Goal: Task Accomplishment & Management: Complete application form

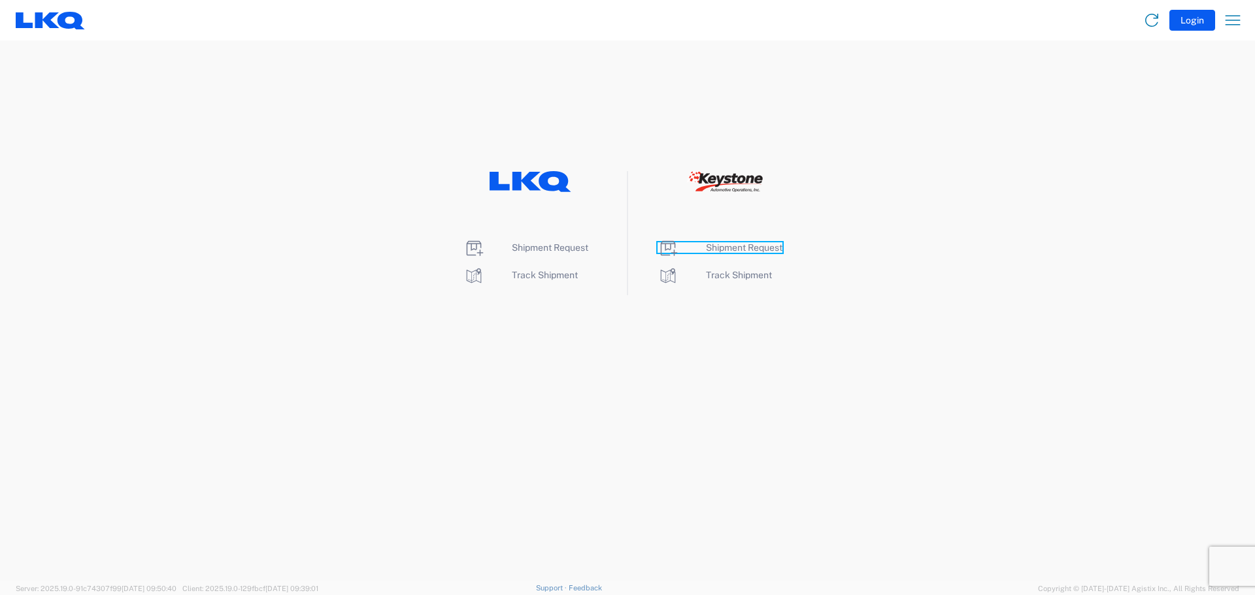
click at [721, 244] on span "Shipment Request" at bounding box center [744, 247] width 76 height 10
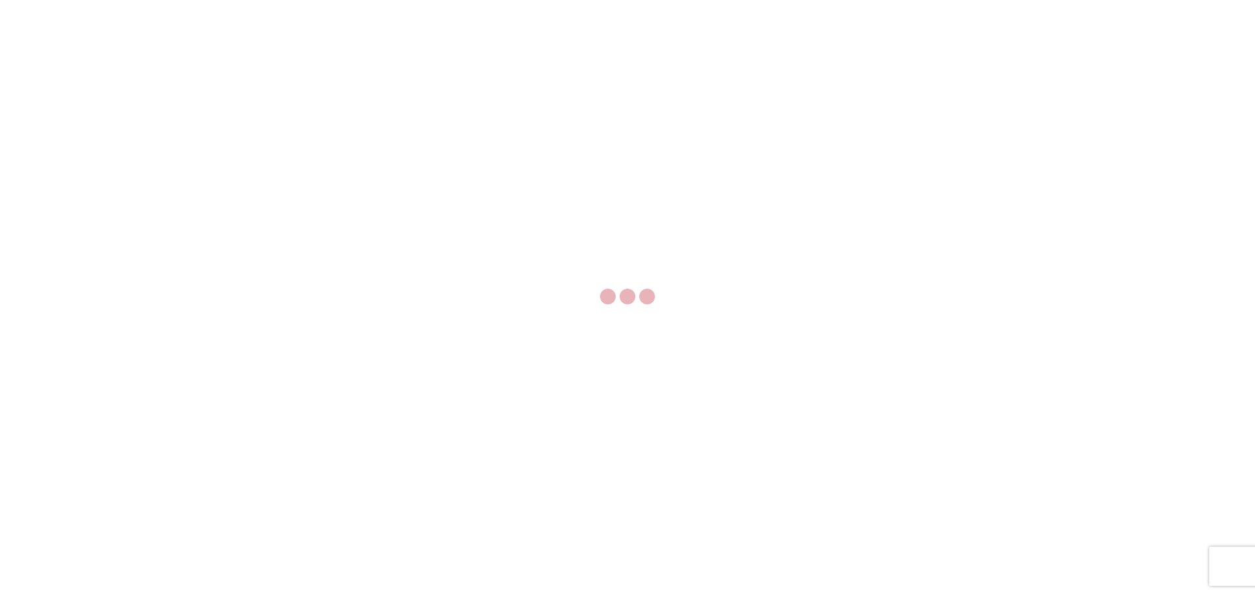
select select "FULL"
select select "LBS"
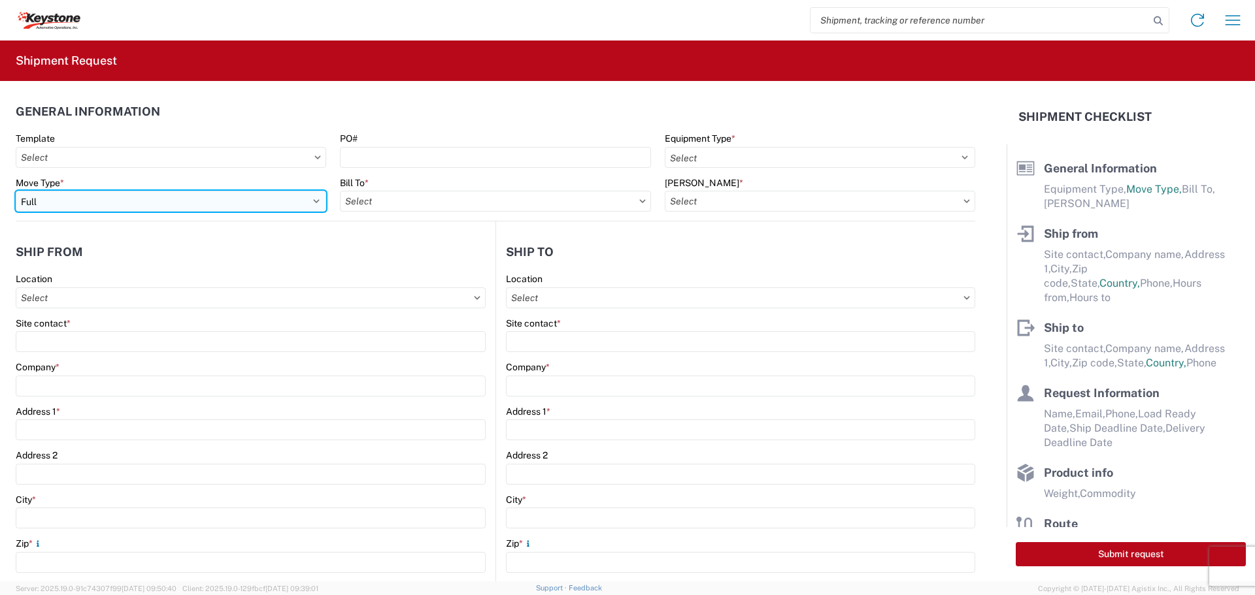
click at [90, 199] on select "Select Full Partial TL" at bounding box center [171, 201] width 310 height 21
select select "PARTIAL_TL"
click at [16, 191] on select "Select Full Partial TL" at bounding box center [171, 201] width 310 height 21
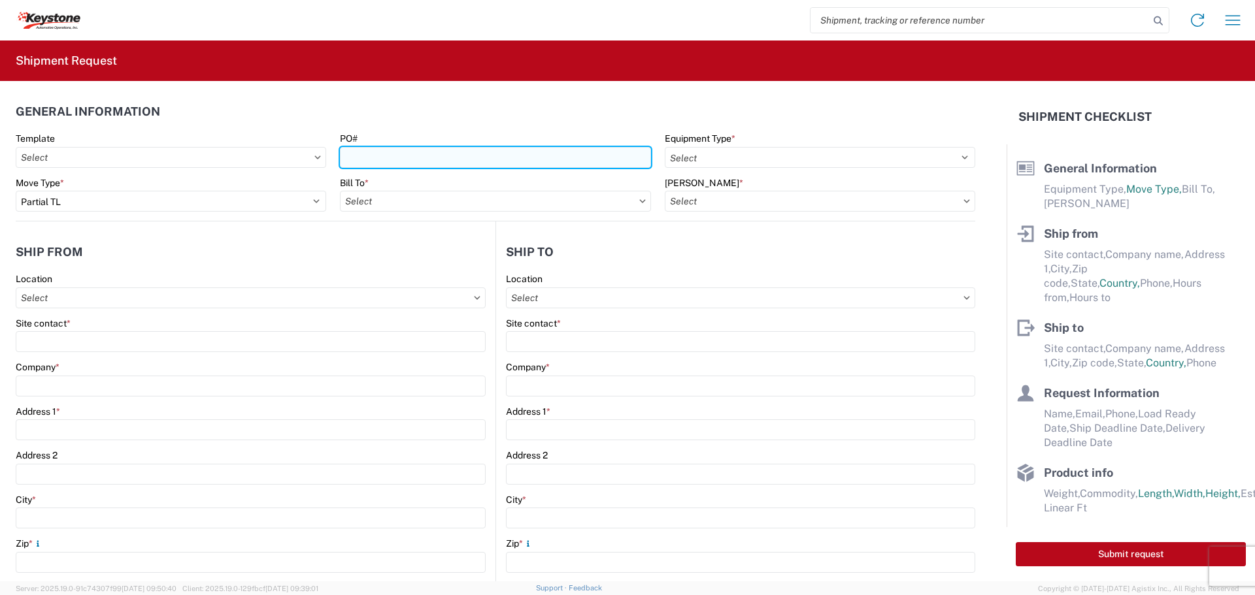
click at [371, 157] on input "PO#" at bounding box center [495, 157] width 310 height 21
type input "2213441"
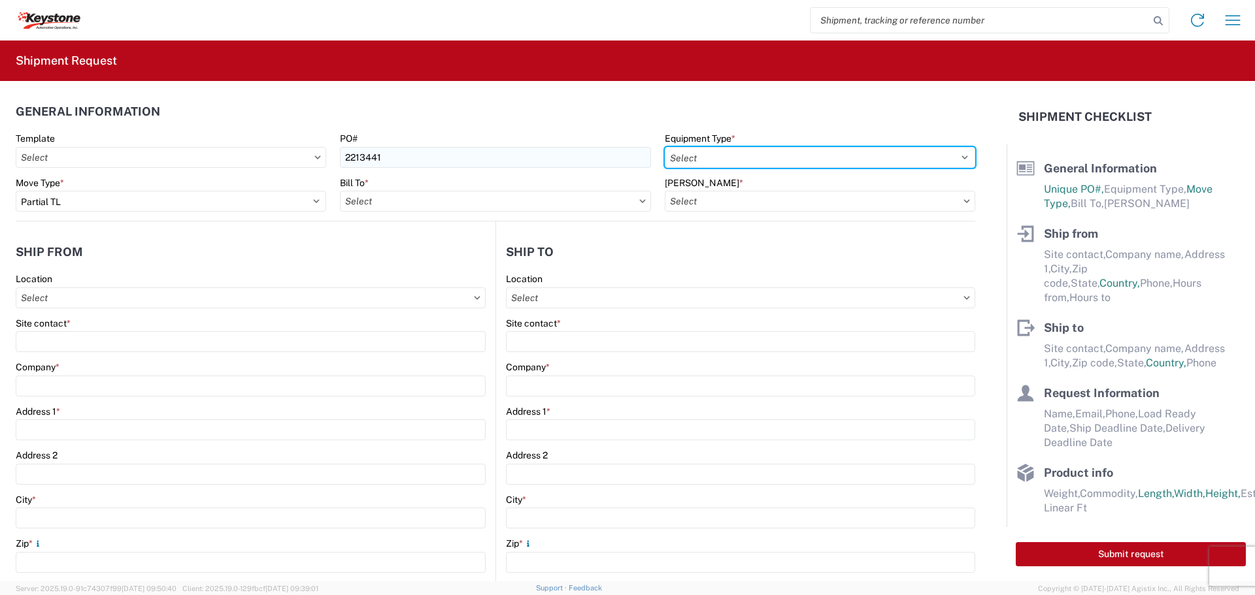
select select "STDV"
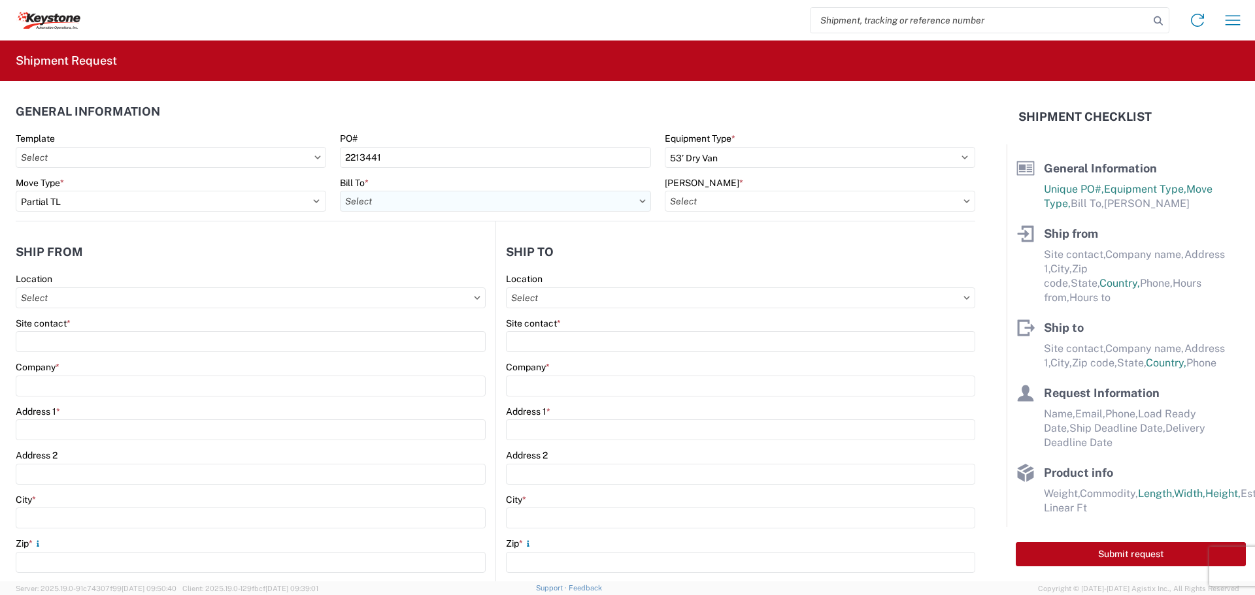
click at [423, 205] on input "text" at bounding box center [495, 201] width 310 height 21
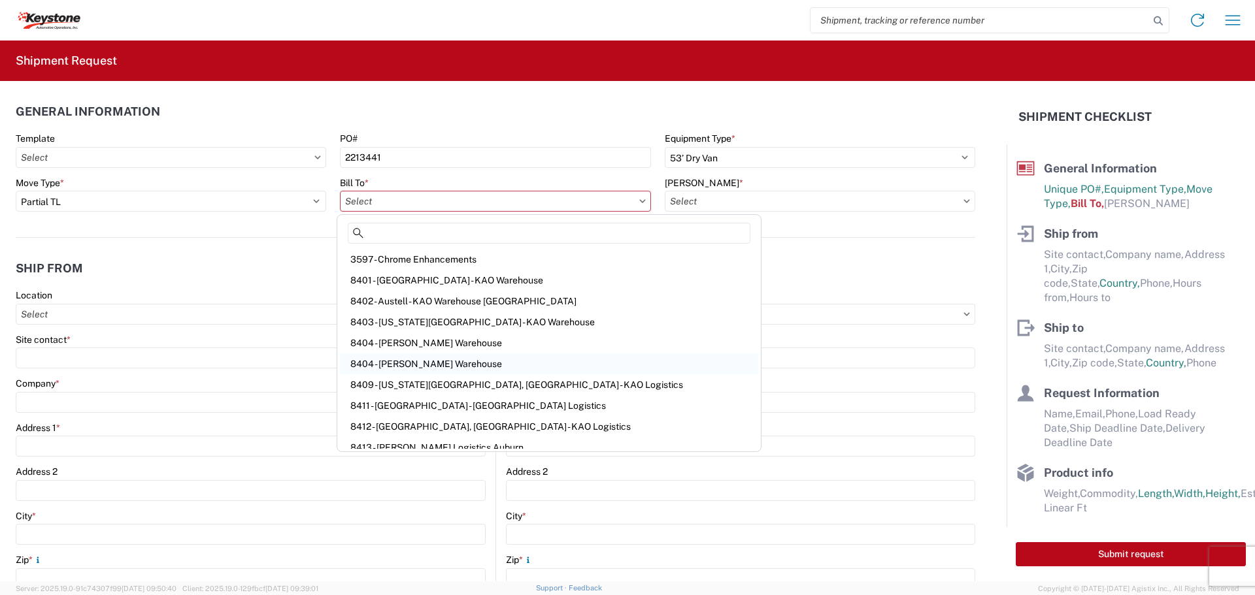
click at [424, 363] on div "8404 - [PERSON_NAME] Warehouse" at bounding box center [549, 364] width 418 height 21
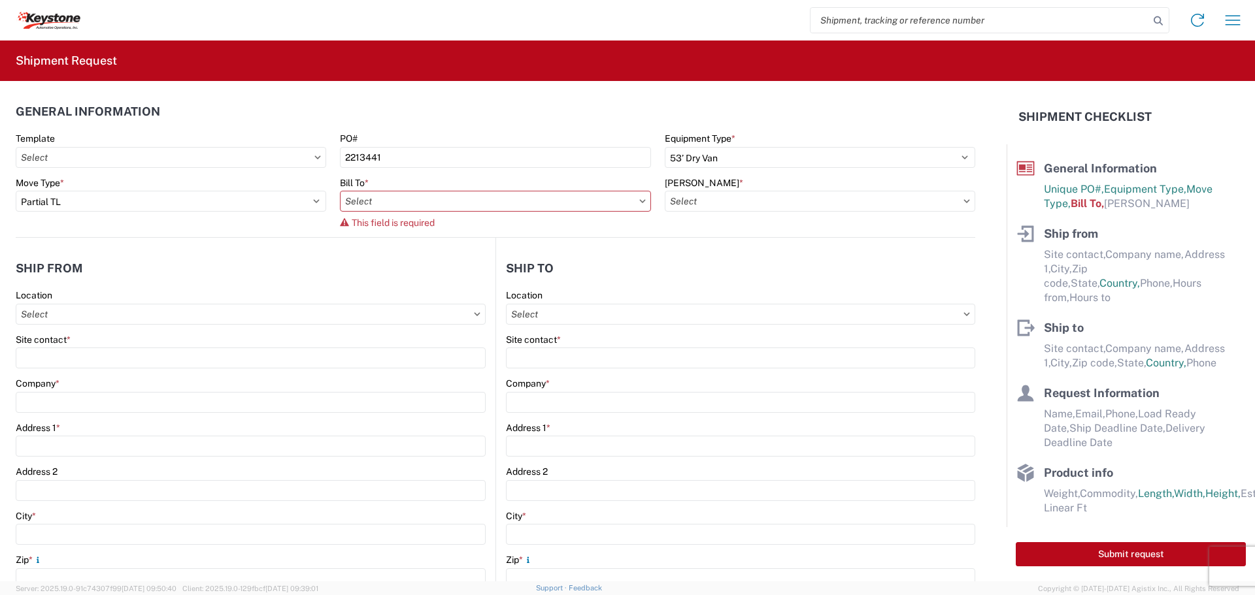
type input "8404 - [PERSON_NAME] Warehouse"
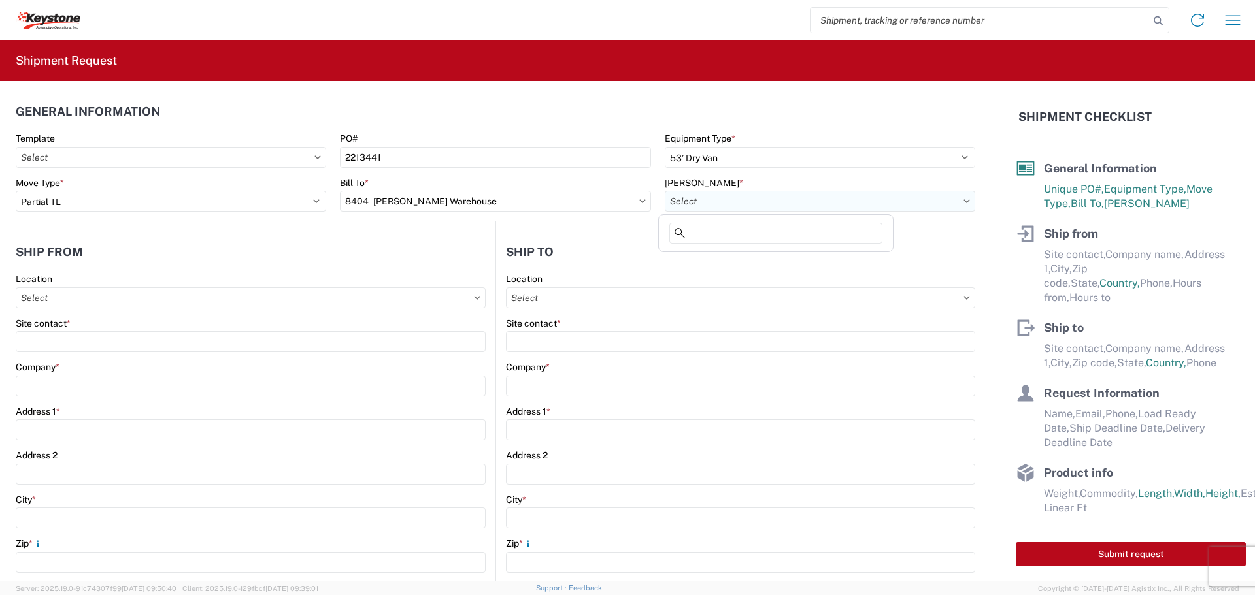
click at [698, 200] on input "text" at bounding box center [820, 201] width 310 height 21
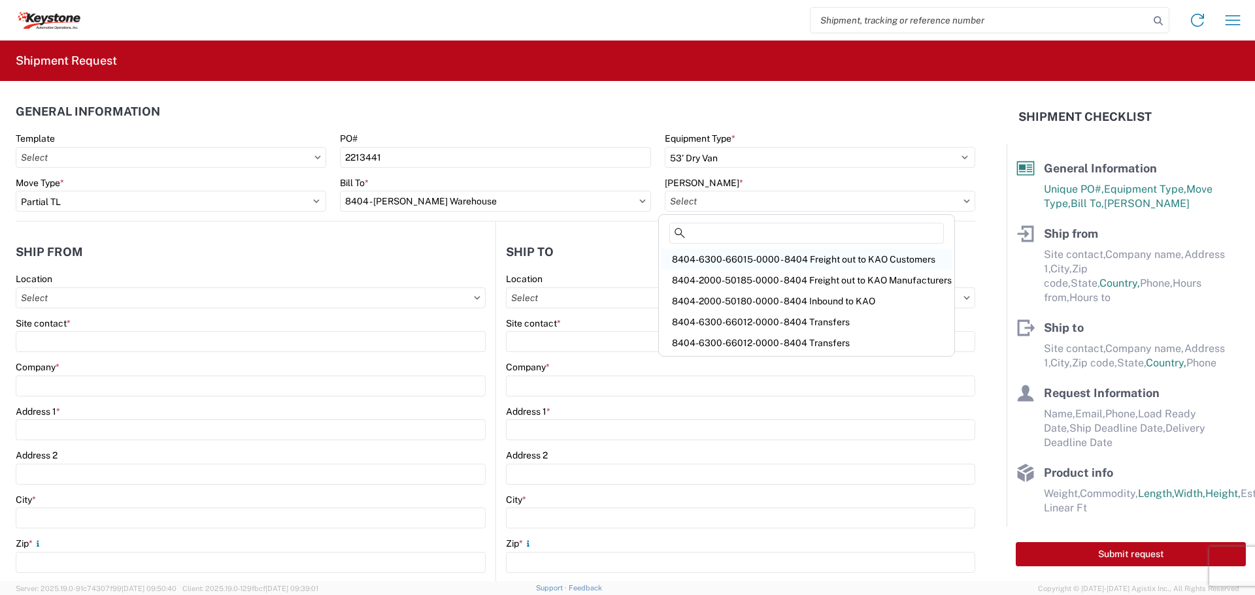
click at [733, 259] on div "8404-6300-66015-0000 - 8404 Freight out to KAO Customers" at bounding box center [806, 259] width 290 height 21
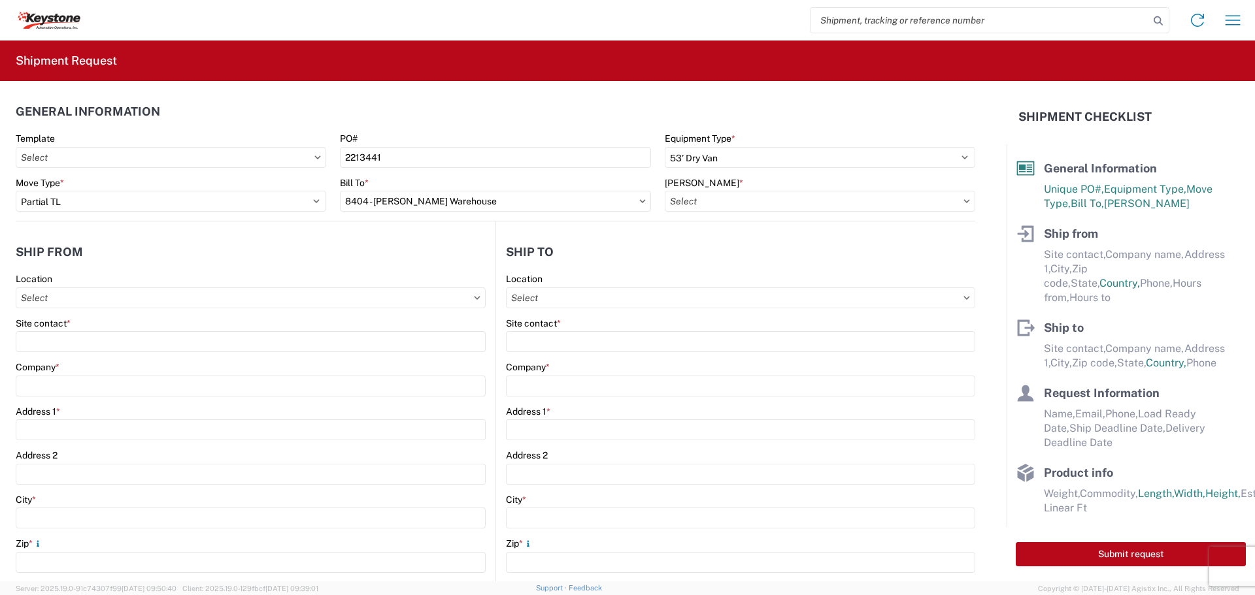
type input "8404-6300-66015-0000 - 8404 Freight out to KAO Customers"
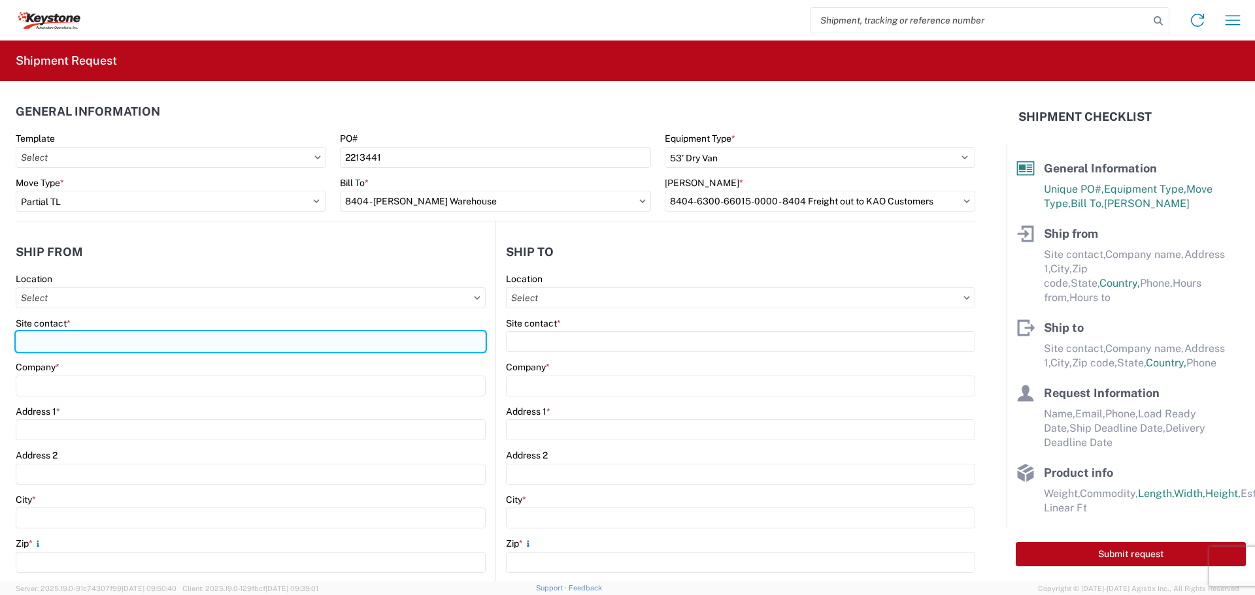
click at [56, 342] on input "Site contact *" at bounding box center [251, 341] width 470 height 21
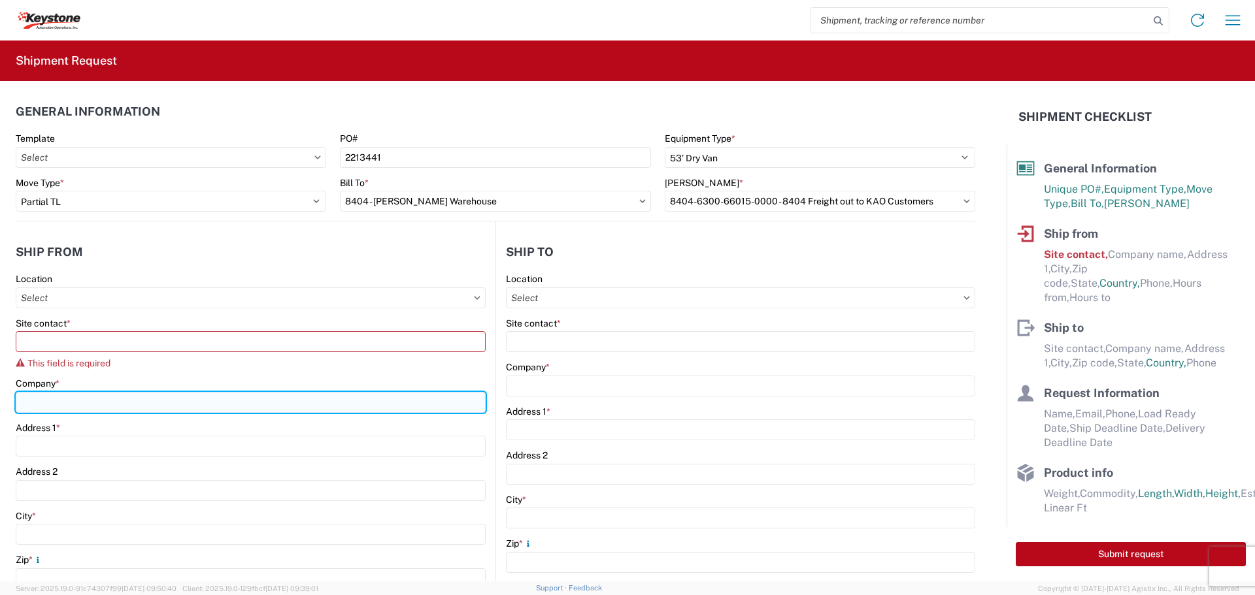
click at [61, 394] on input "Company *" at bounding box center [251, 402] width 470 height 21
type input "RV Products Div. of Airxcel co Forte Products"
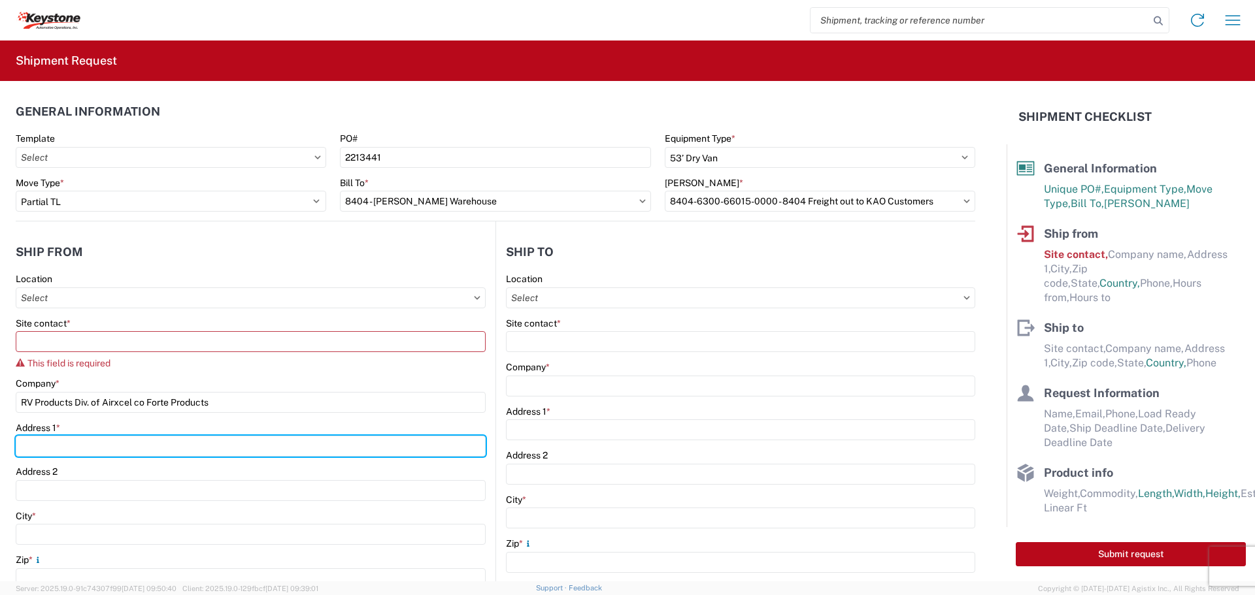
type input "[STREET_ADDRESS]"
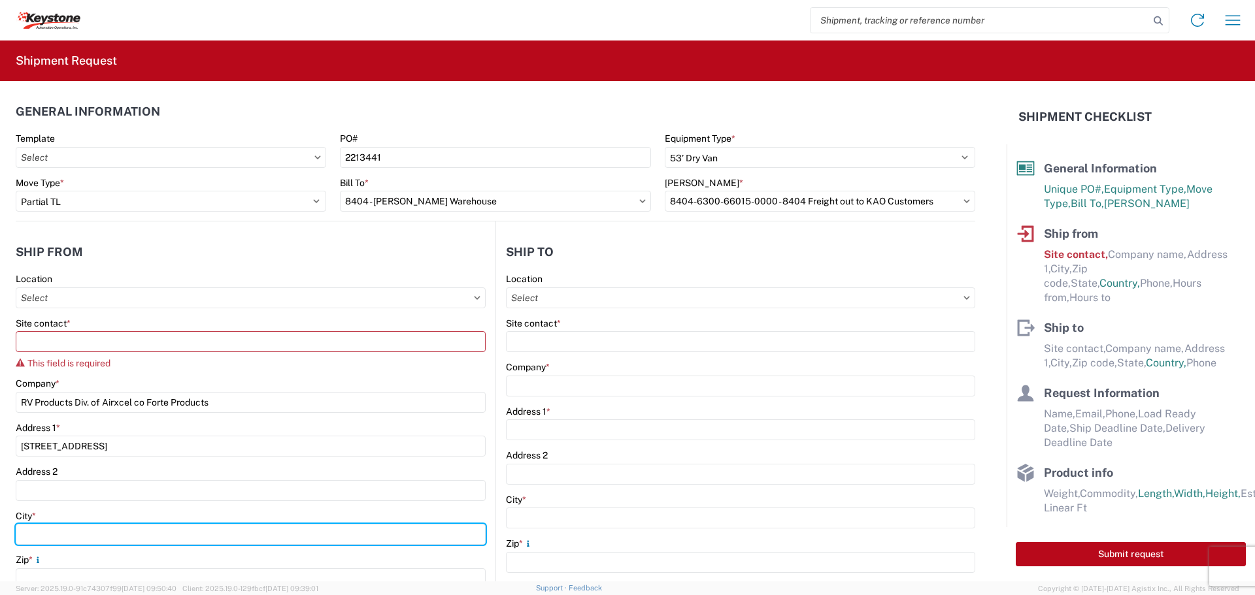
type input "[GEOGRAPHIC_DATA]"
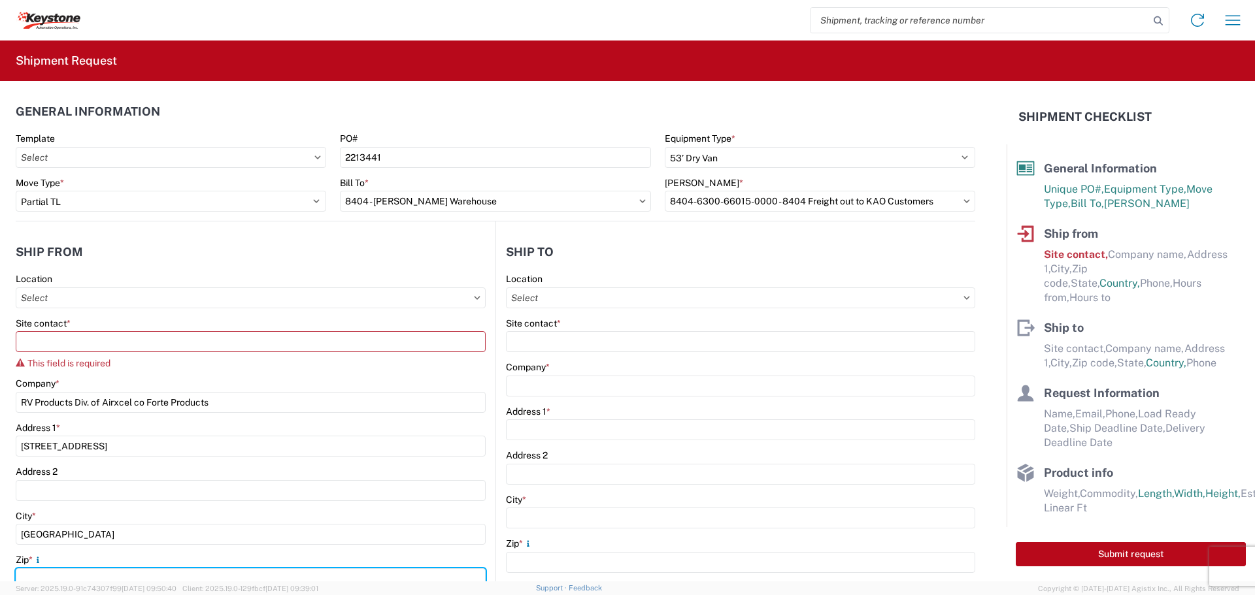
type input "66839"
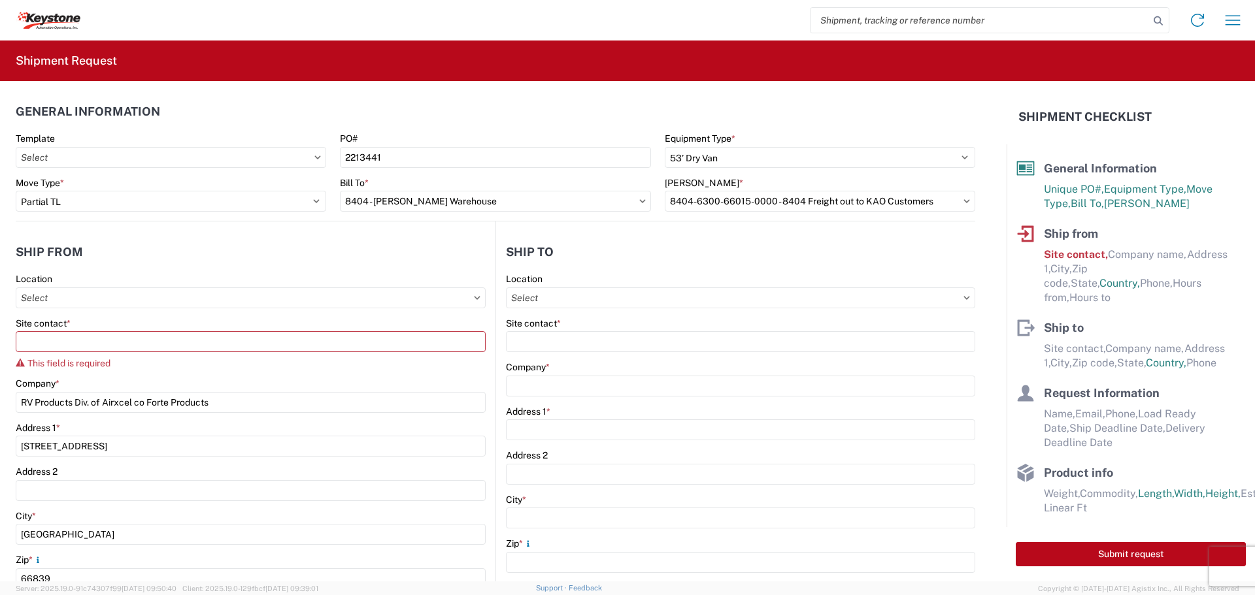
select select "KS"
type input "[EMAIL_ADDRESS][DOMAIN_NAME]"
type input "6203642701"
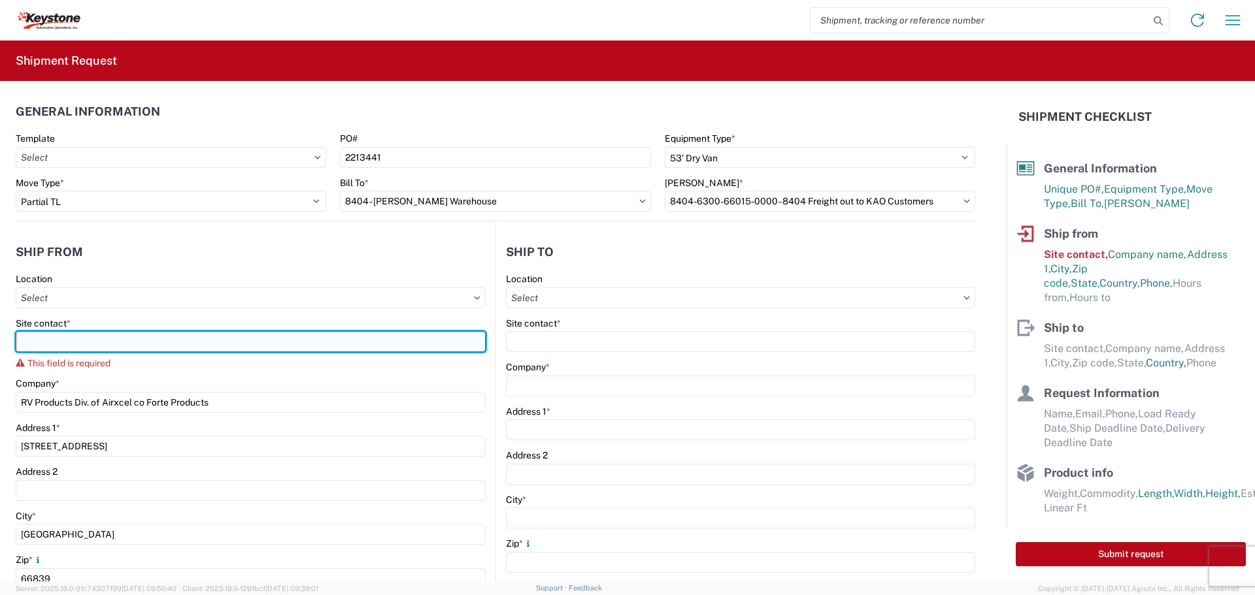
click at [94, 340] on input "Site contact *" at bounding box center [251, 341] width 470 height 21
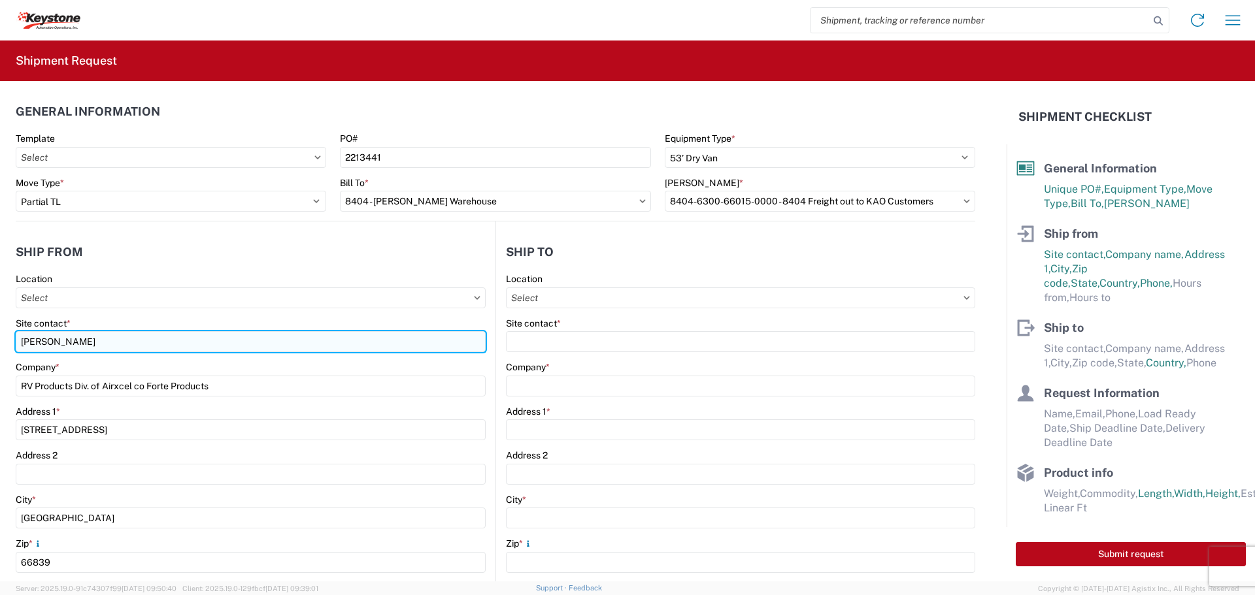
type input "[PERSON_NAME]"
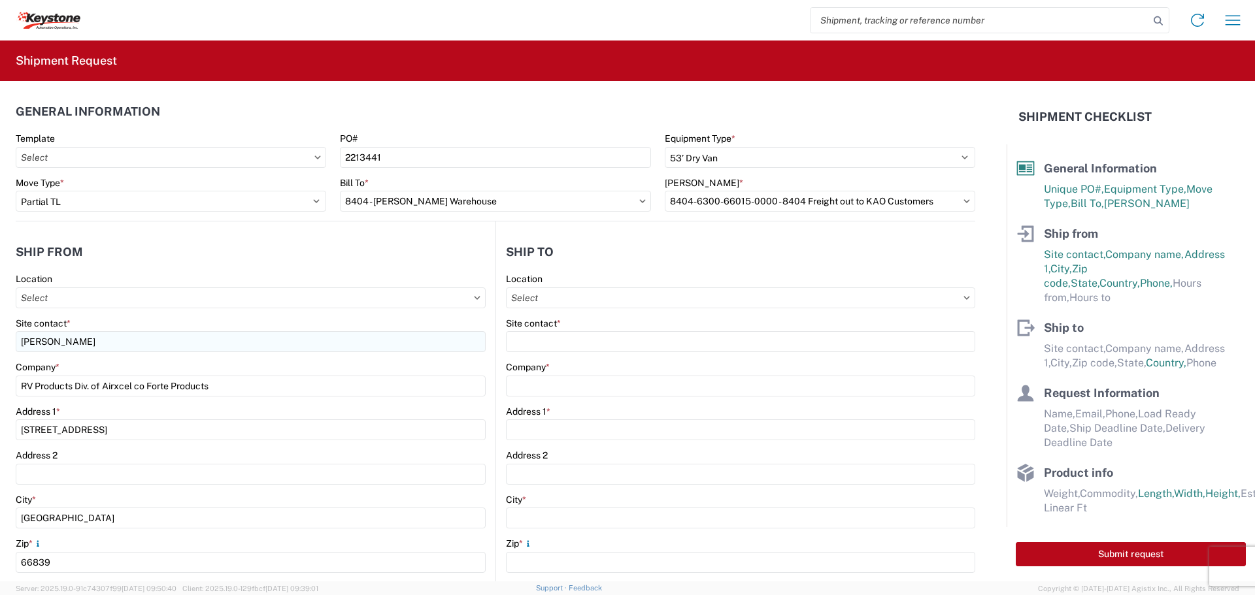
scroll to position [275, 0]
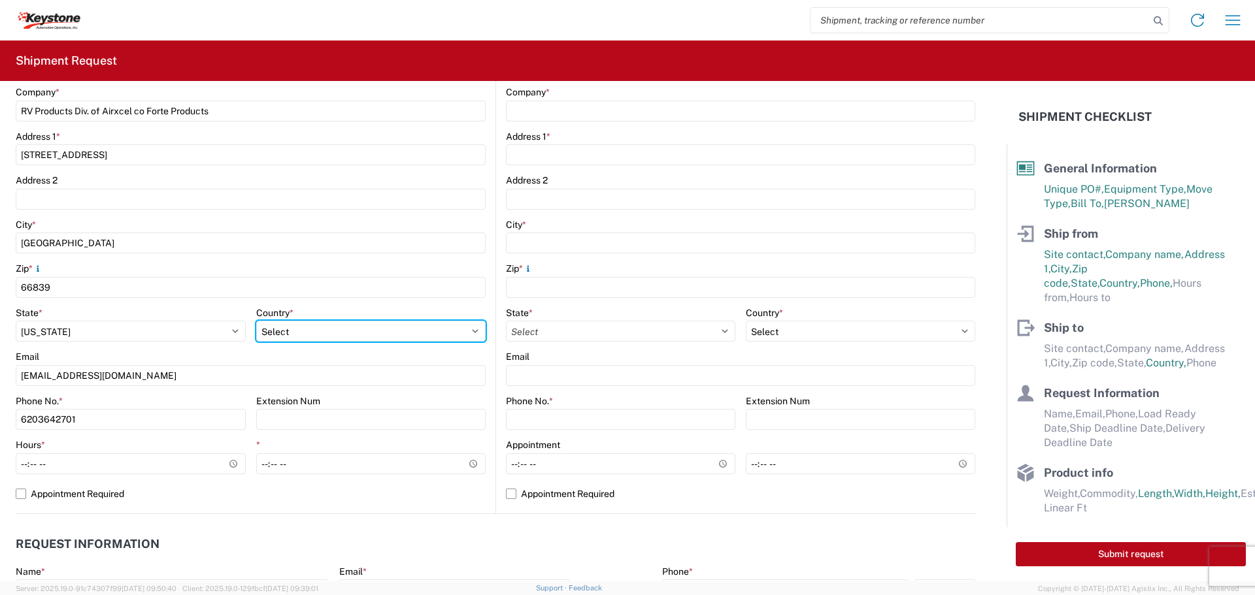
select select "US"
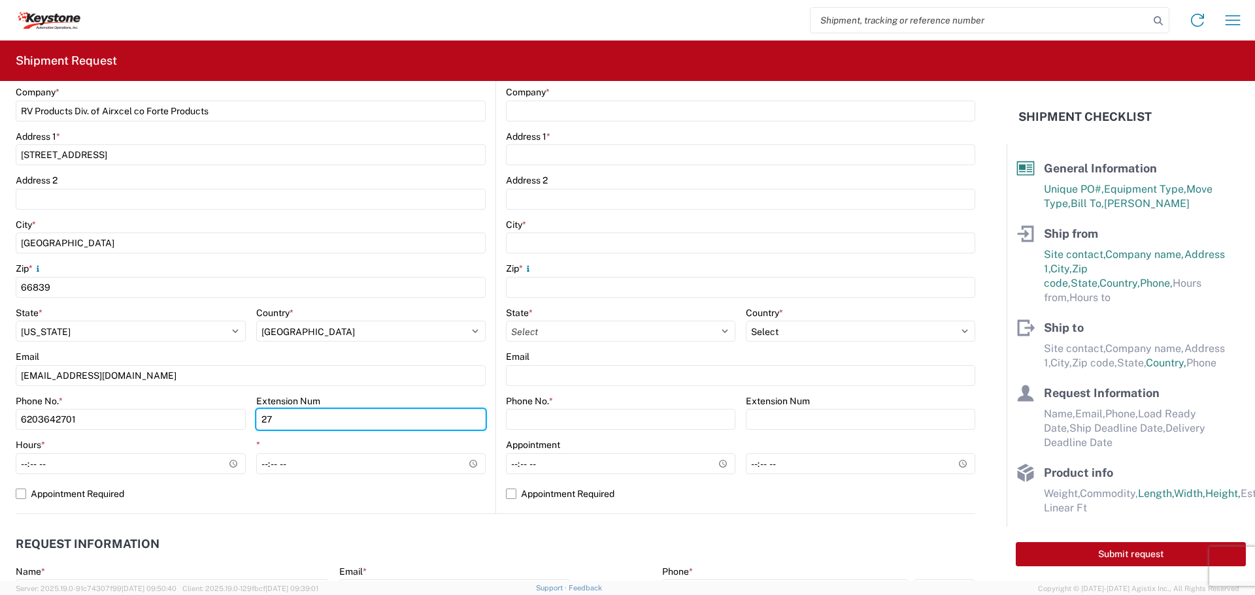
type input "2704"
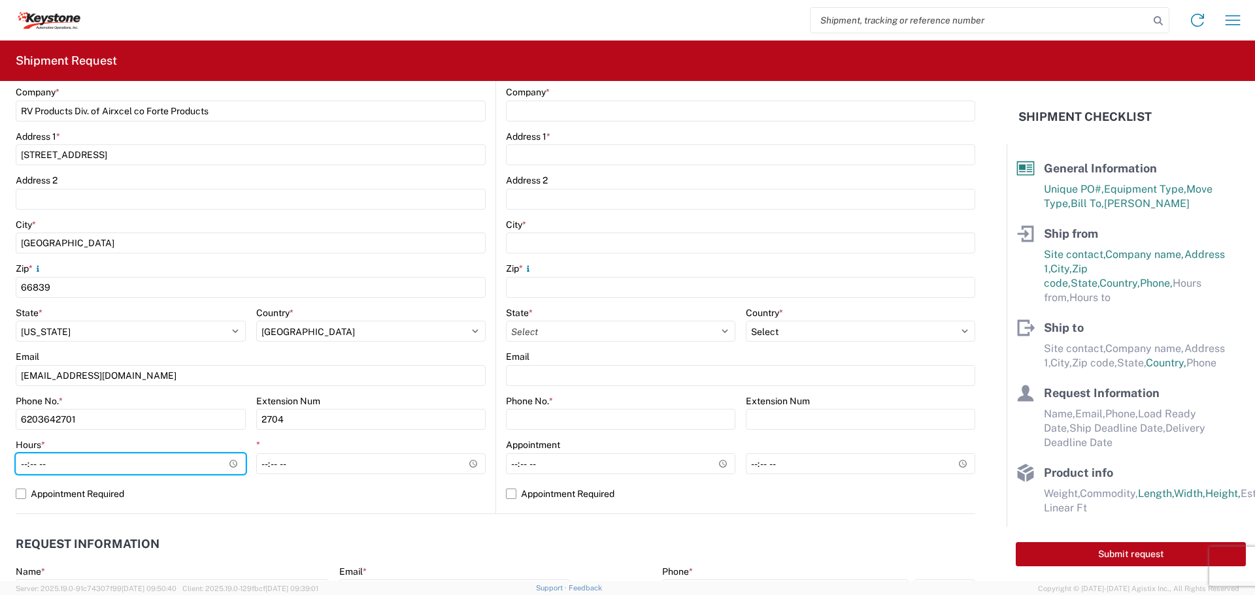
type input "08:00"
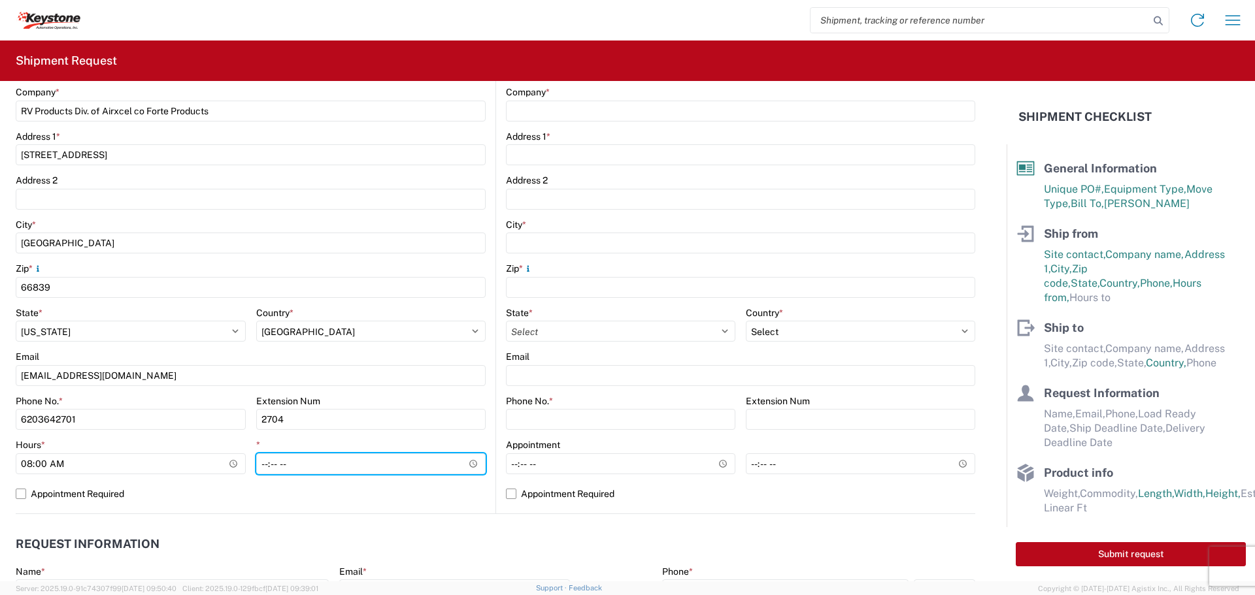
type input "16:00"
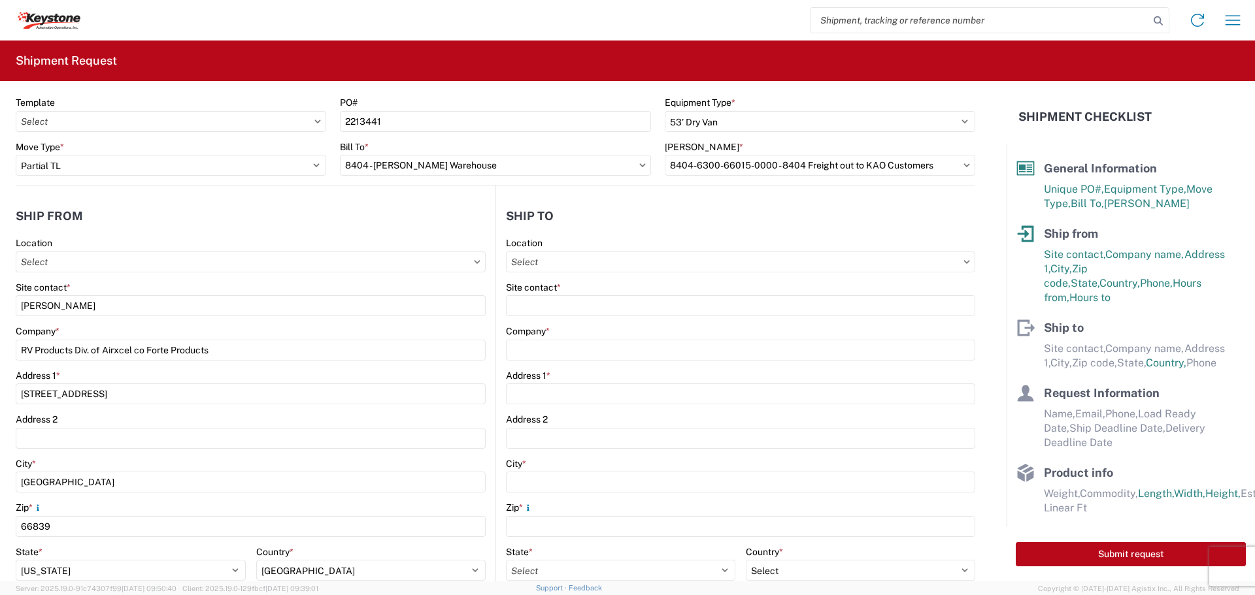
scroll to position [14, 0]
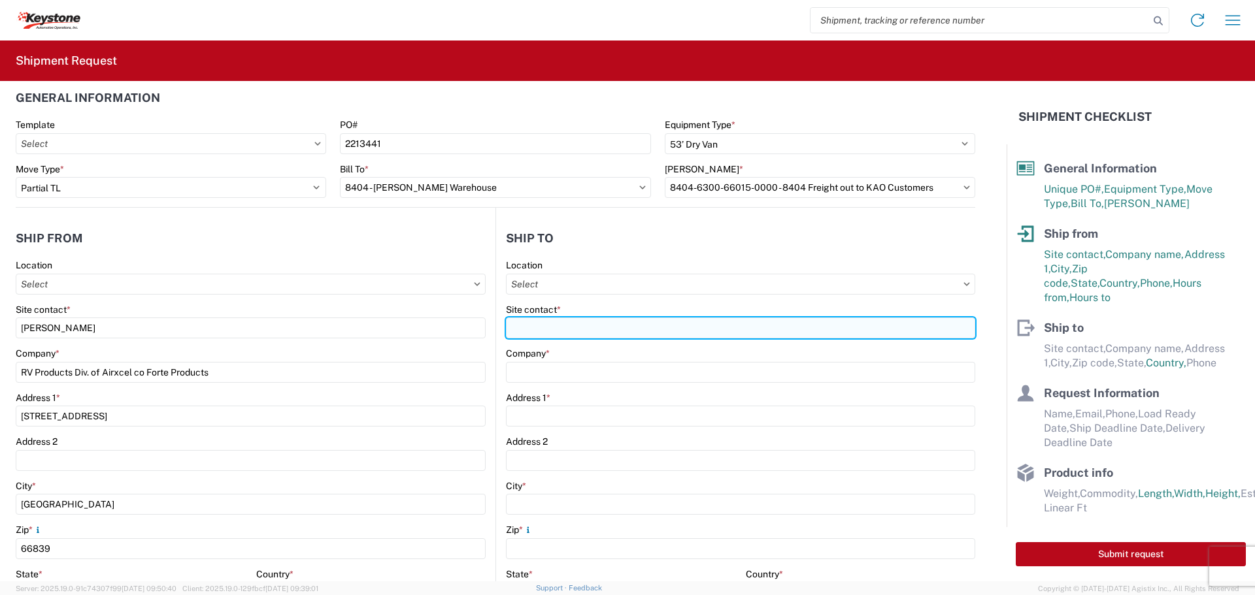
click at [552, 335] on input "Site contact *" at bounding box center [740, 328] width 469 height 21
type input "[EMAIL_ADDRESS][DOMAIN_NAME]"
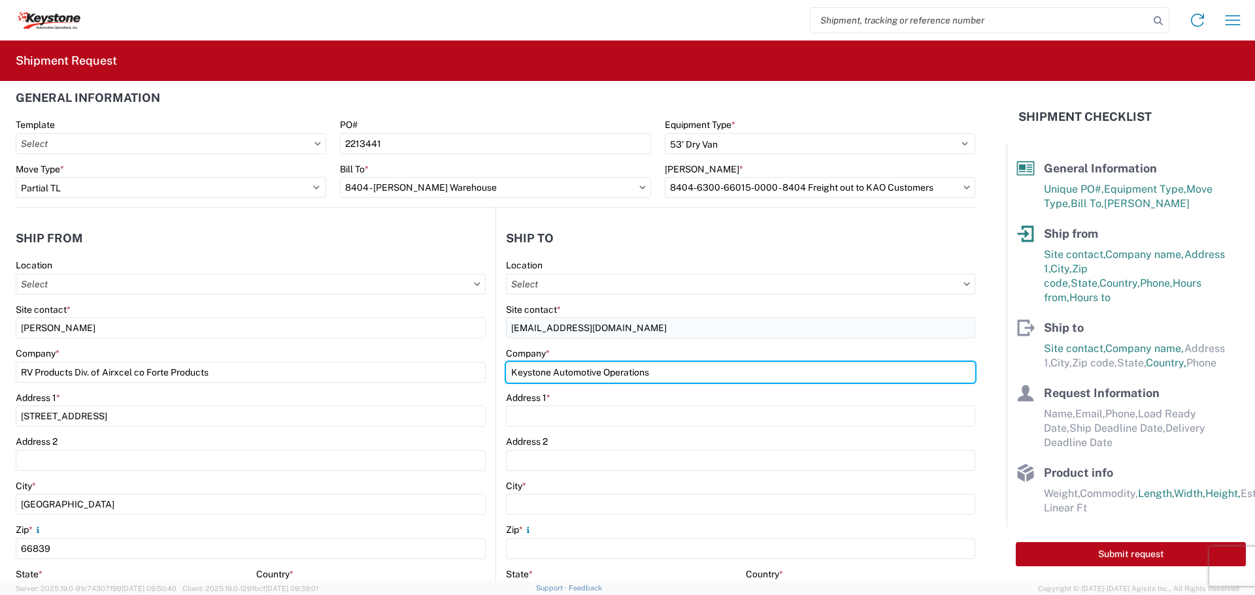
type input "Keystone Automotive Operations"
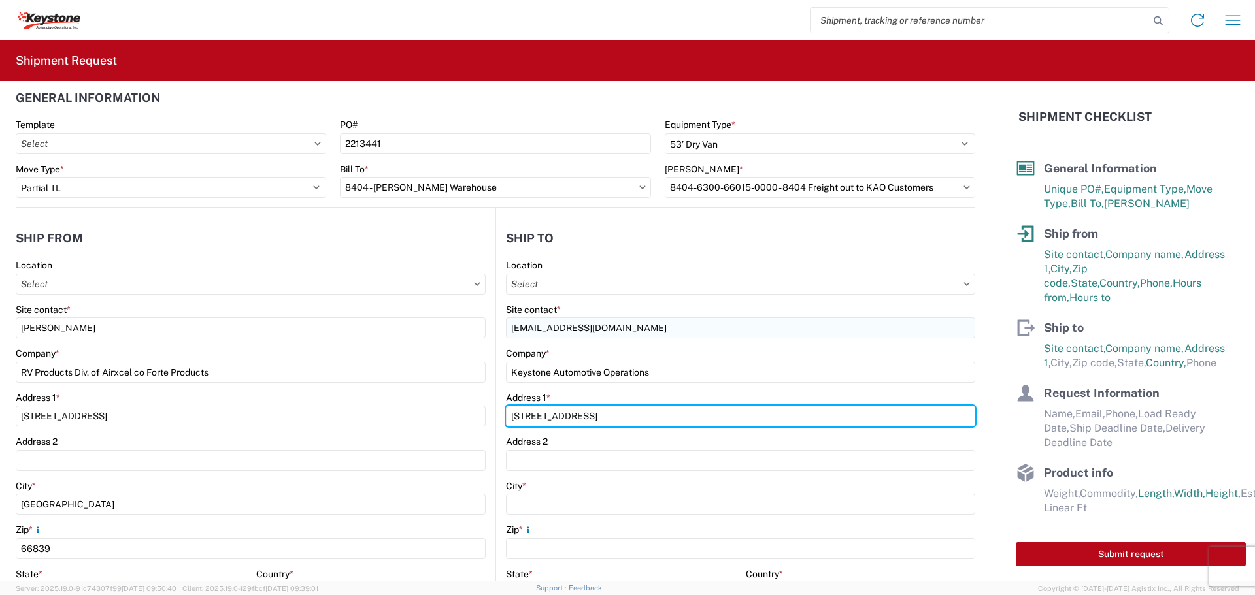
type input "[STREET_ADDRESS]"
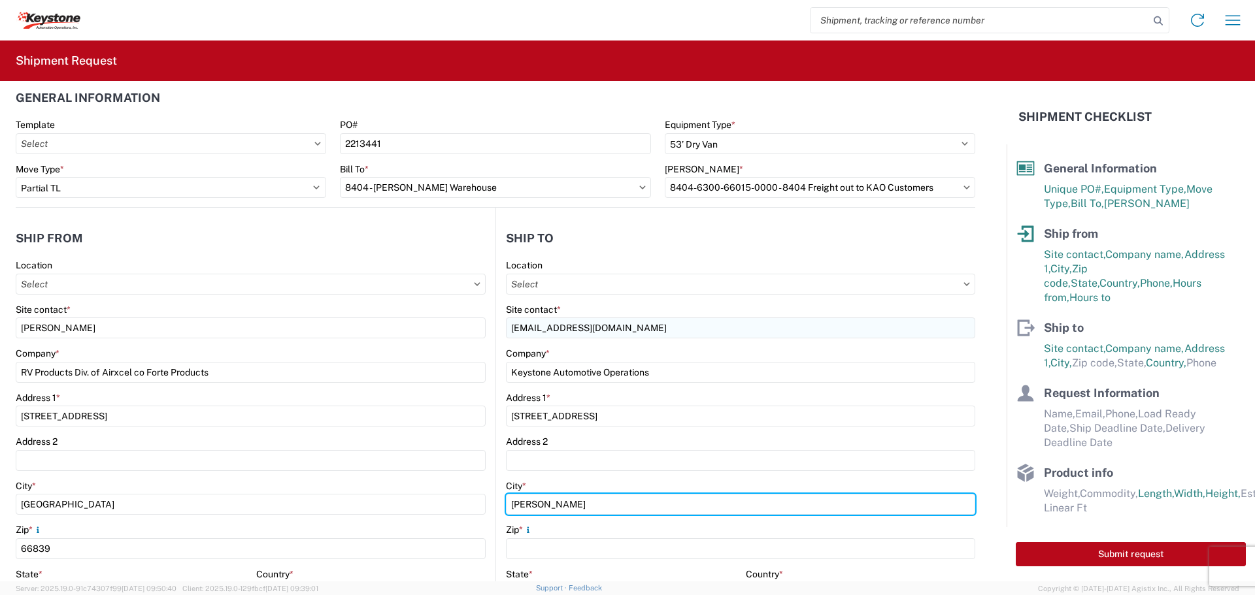
type input "[PERSON_NAME]"
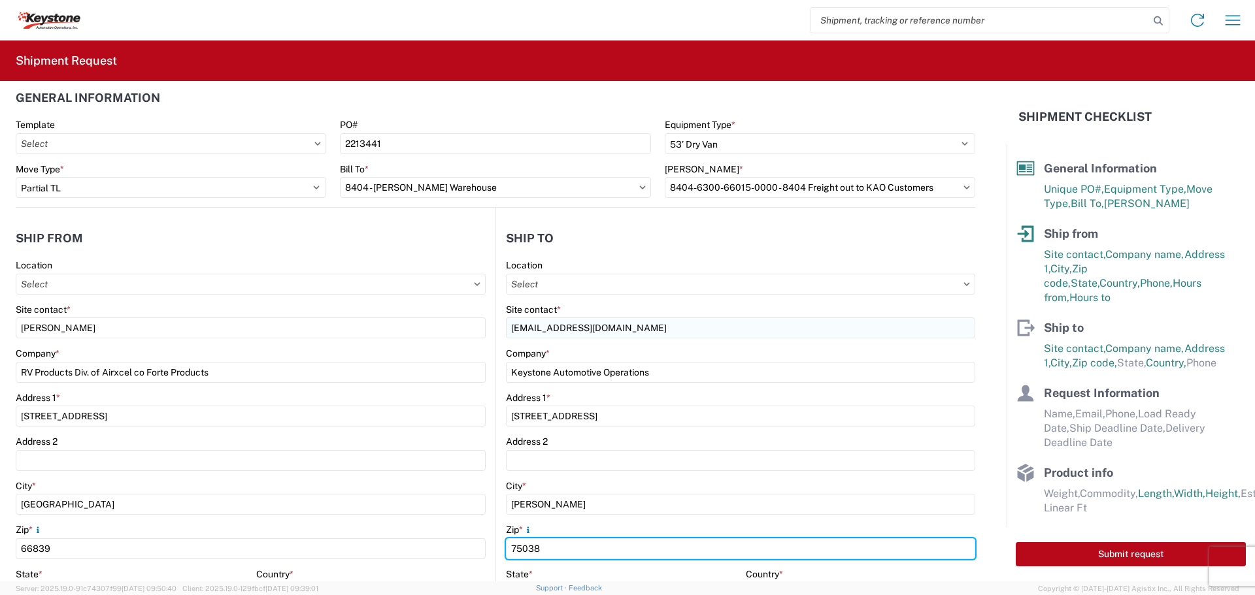
type input "75038"
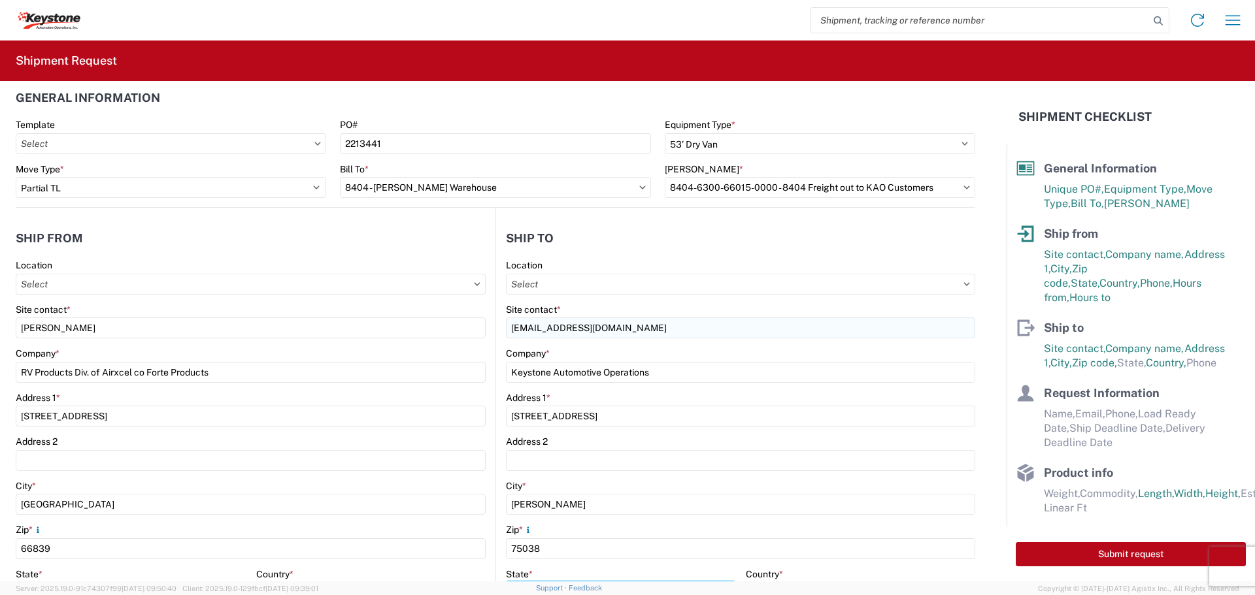
scroll to position [275, 0]
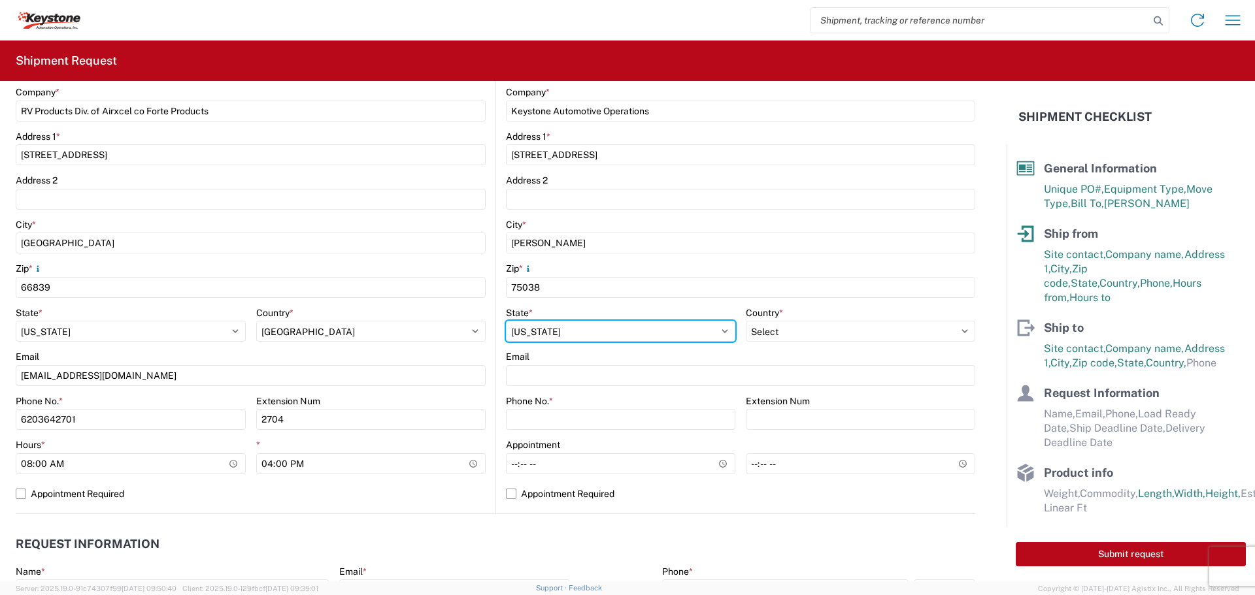
select select "[GEOGRAPHIC_DATA]"
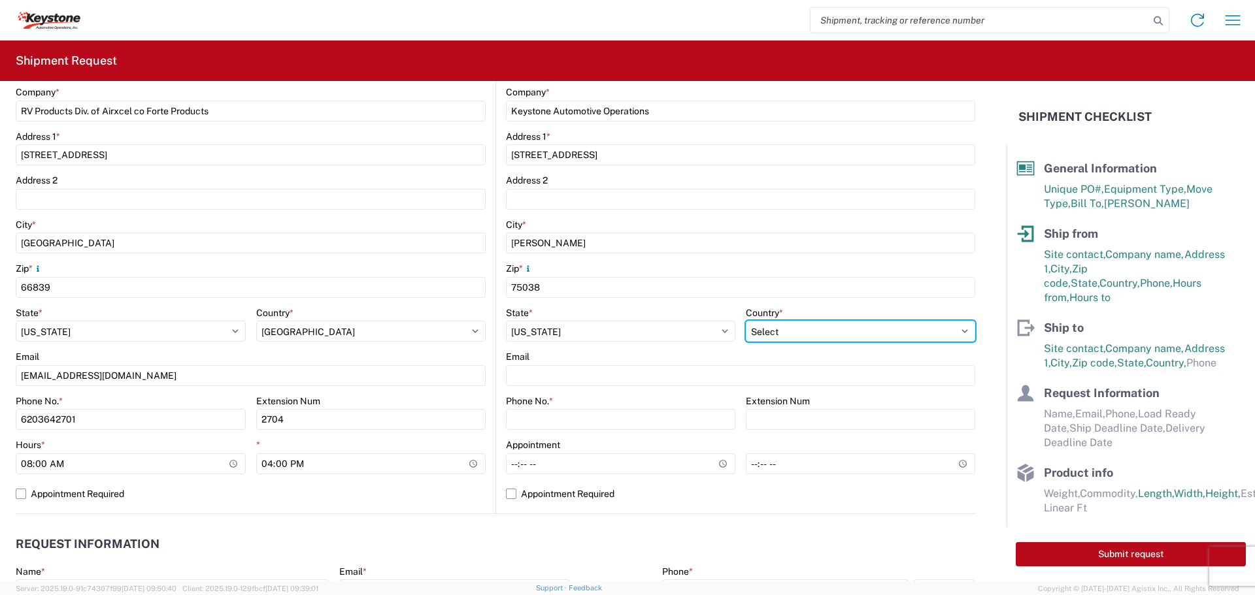
select select "US"
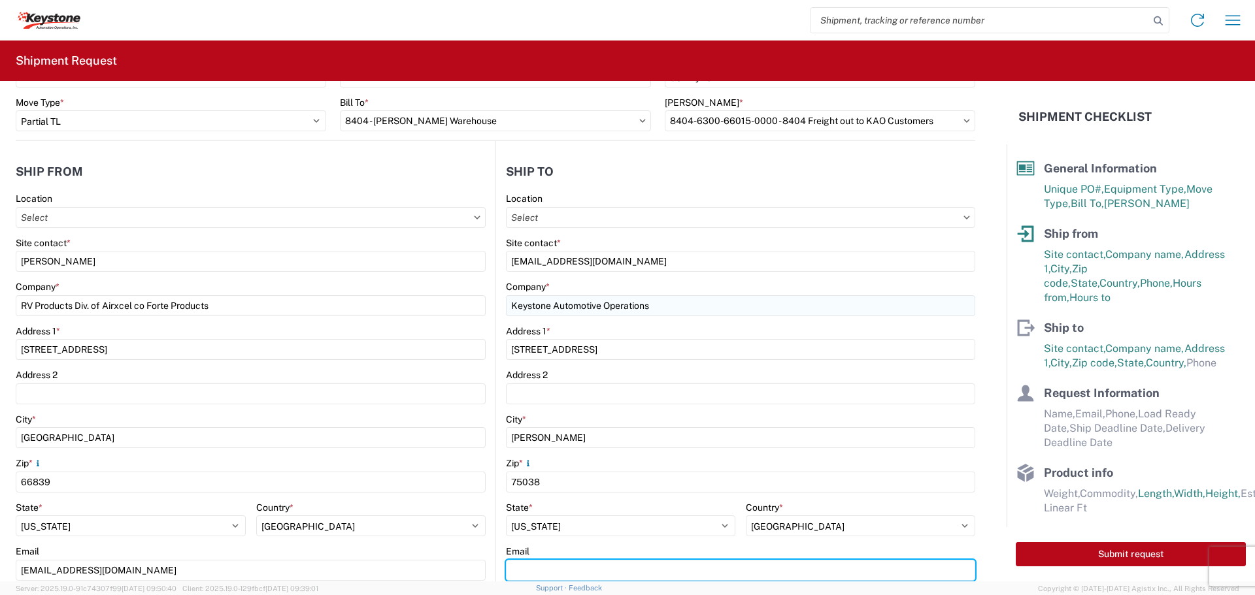
scroll to position [79, 0]
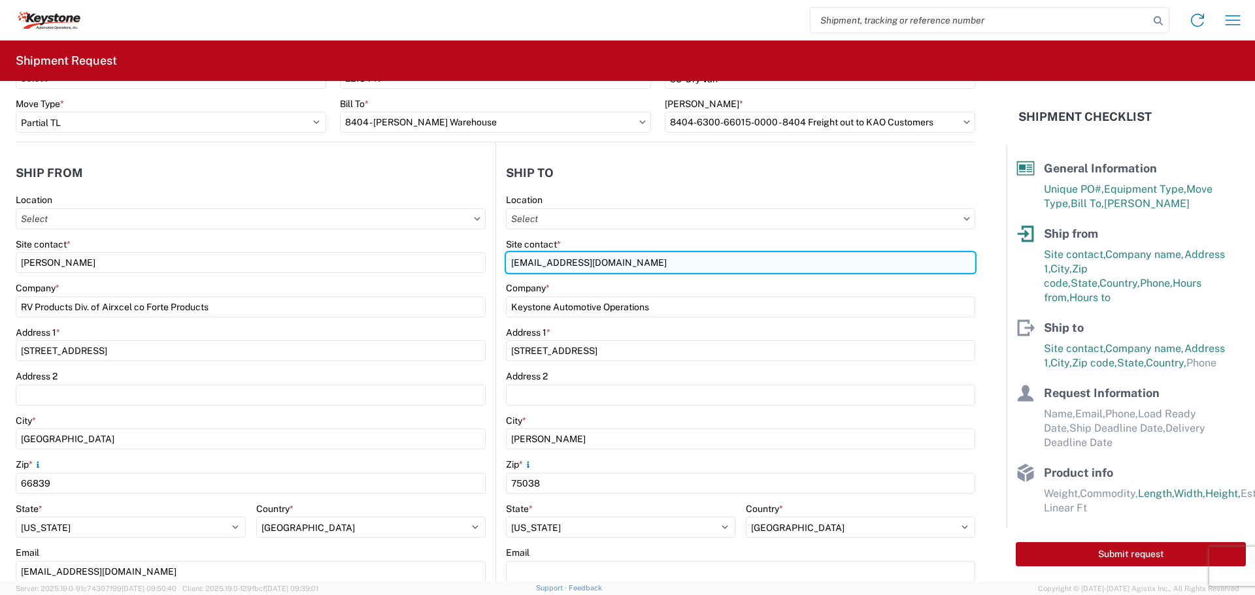
drag, startPoint x: 629, startPoint y: 261, endPoint x: 504, endPoint y: 257, distance: 124.9
click at [506, 257] on input "[EMAIL_ADDRESS][DOMAIN_NAME]" at bounding box center [740, 262] width 469 height 21
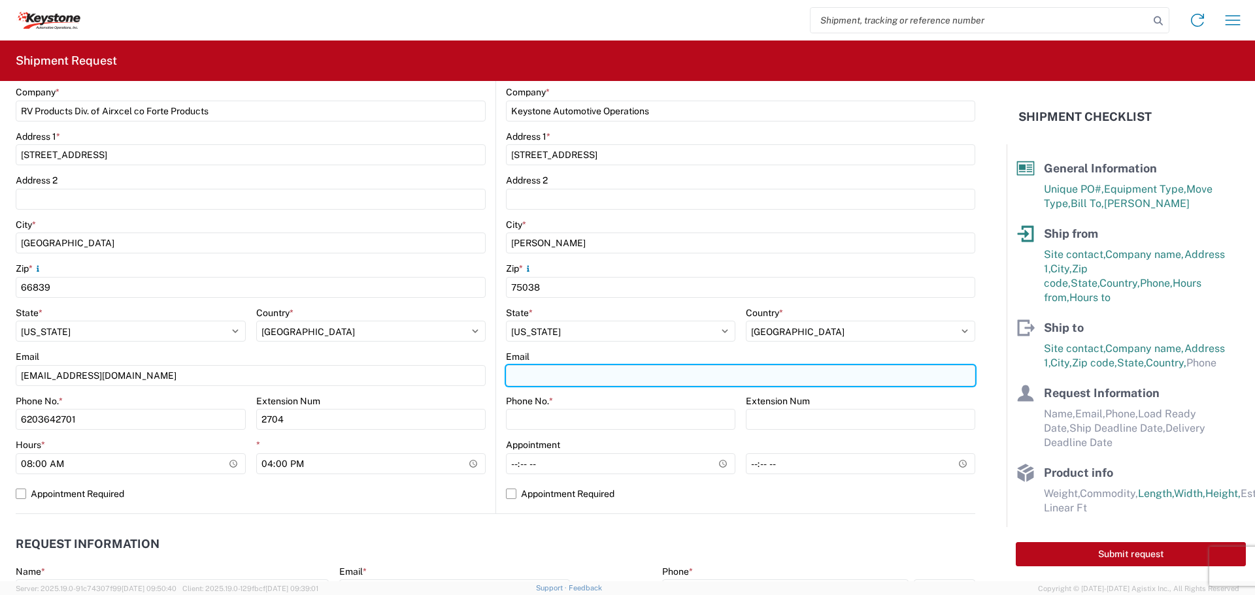
click at [523, 371] on input "Email" at bounding box center [740, 375] width 469 height 21
paste input "[EMAIL_ADDRESS][DOMAIN_NAME]"
type input "[EMAIL_ADDRESS][DOMAIN_NAME]"
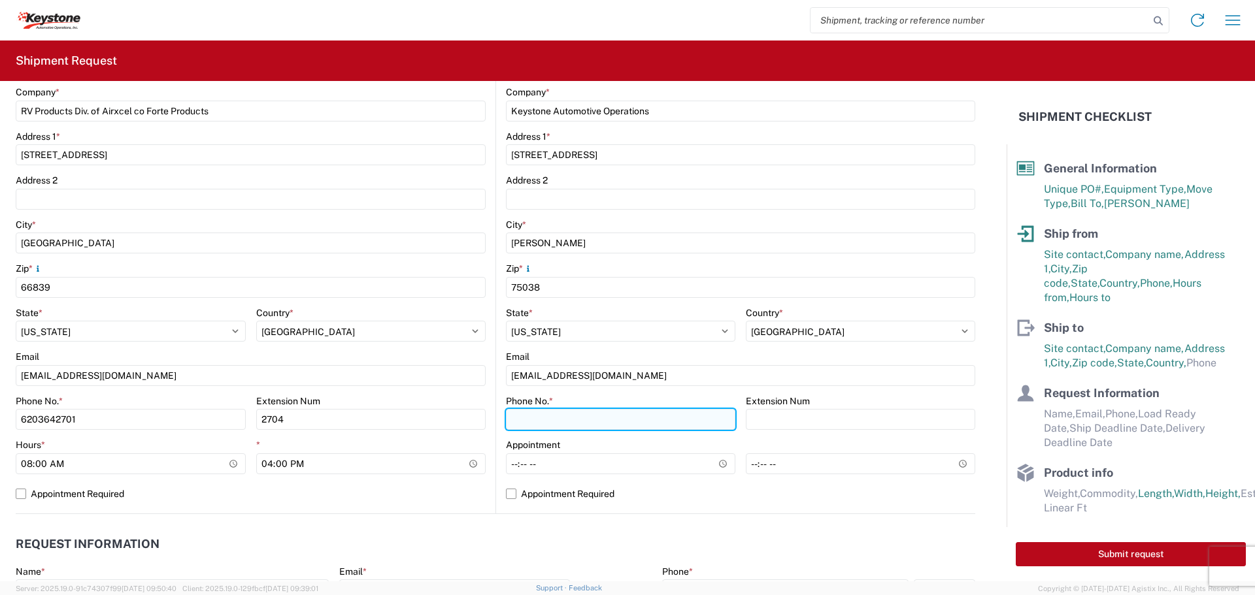
click at [526, 417] on input "Phone No. *" at bounding box center [620, 419] width 229 height 21
type input "[PHONE_NUMBER]"
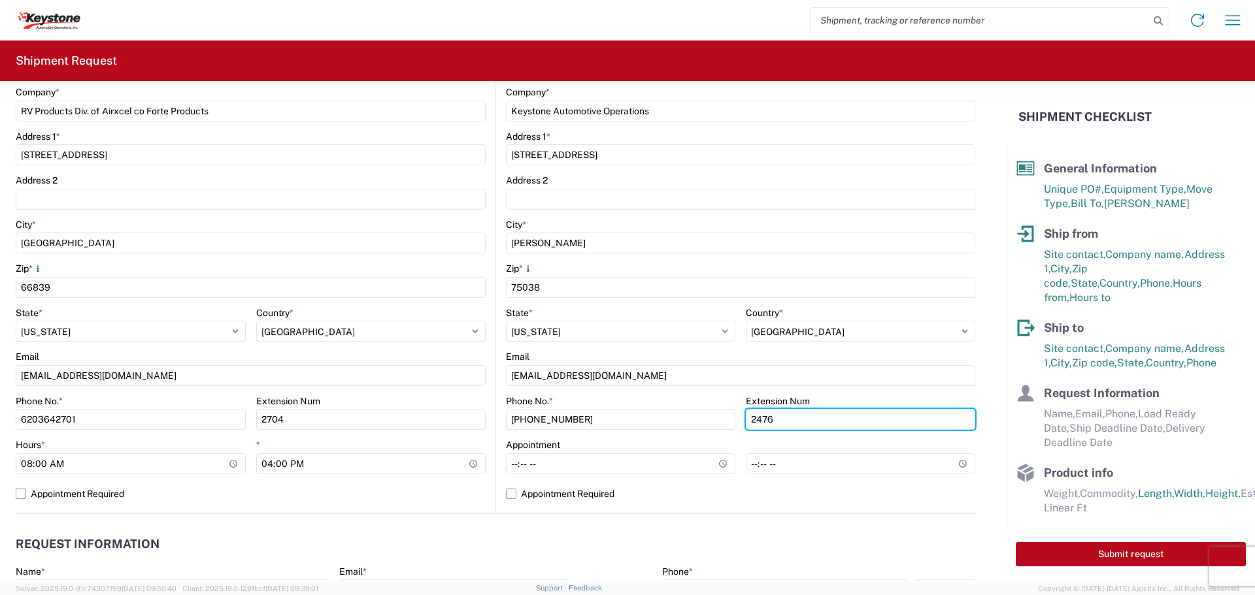
type input "2476"
click at [506, 495] on label "Appointment Required" at bounding box center [740, 494] width 469 height 21
click at [0, 0] on input "Appointment Required" at bounding box center [0, 0] width 0 height 0
select select "US"
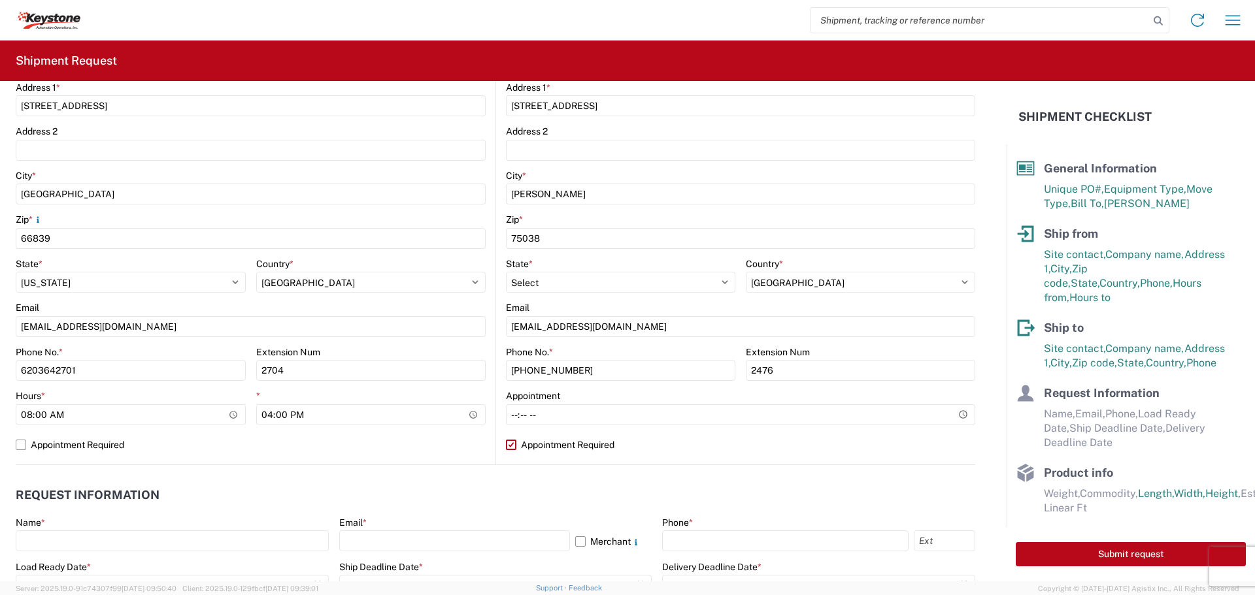
scroll to position [406, 0]
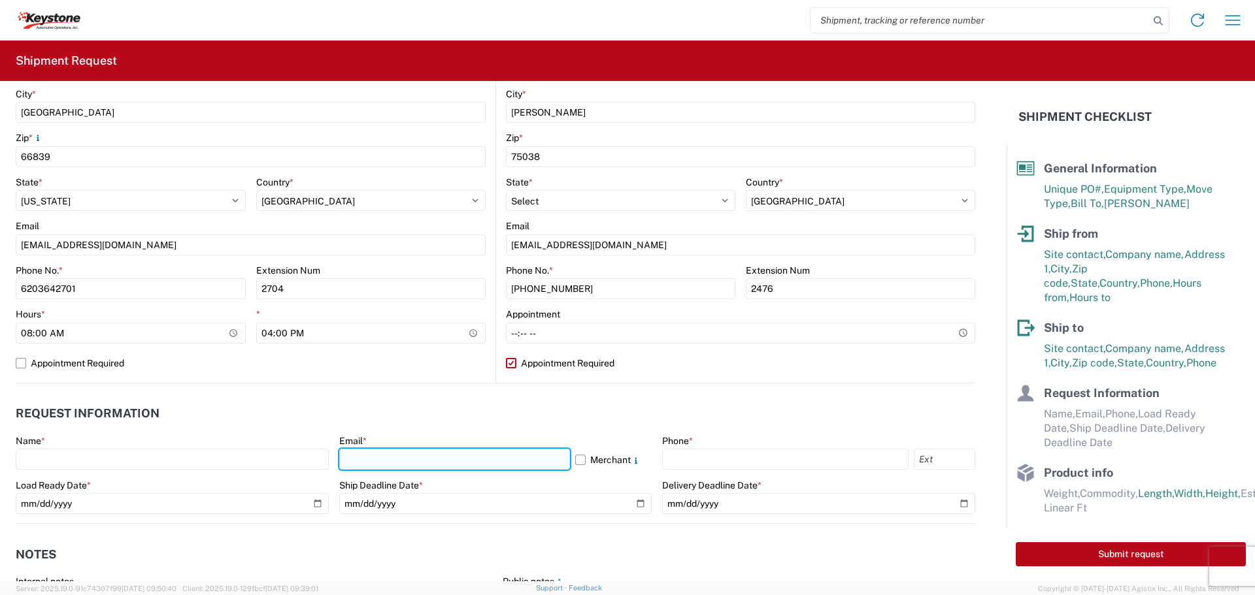
click at [363, 462] on input "text" at bounding box center [454, 459] width 231 height 21
type input "[EMAIL_ADDRESS][DOMAIN_NAME]"
type input "6203642701"
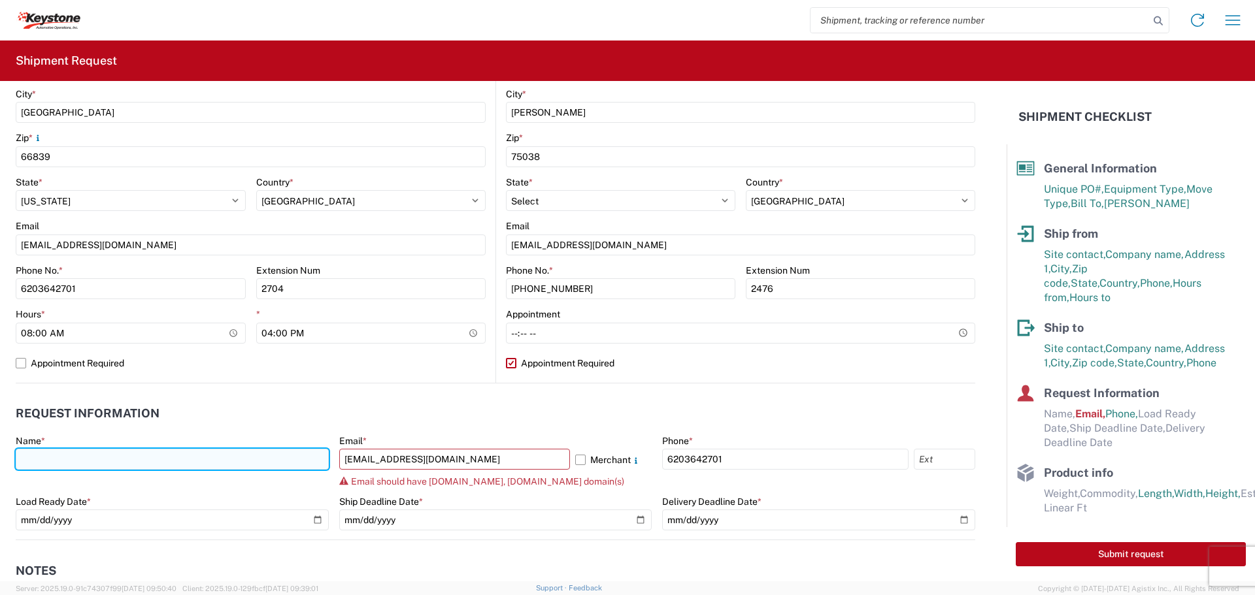
click at [224, 455] on input "text" at bounding box center [172, 459] width 313 height 21
type input "[PERSON_NAME]"
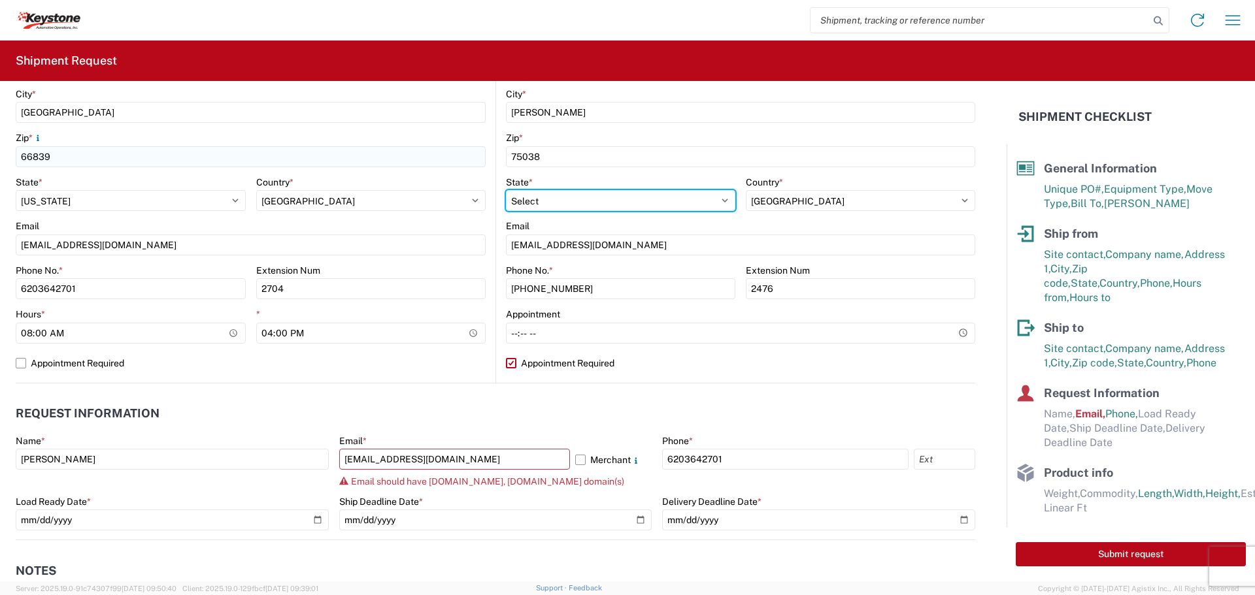
select select "KS"
click at [575, 456] on label "Merchant" at bounding box center [613, 459] width 77 height 21
click at [0, 0] on input "Merchant" at bounding box center [0, 0] width 0 height 0
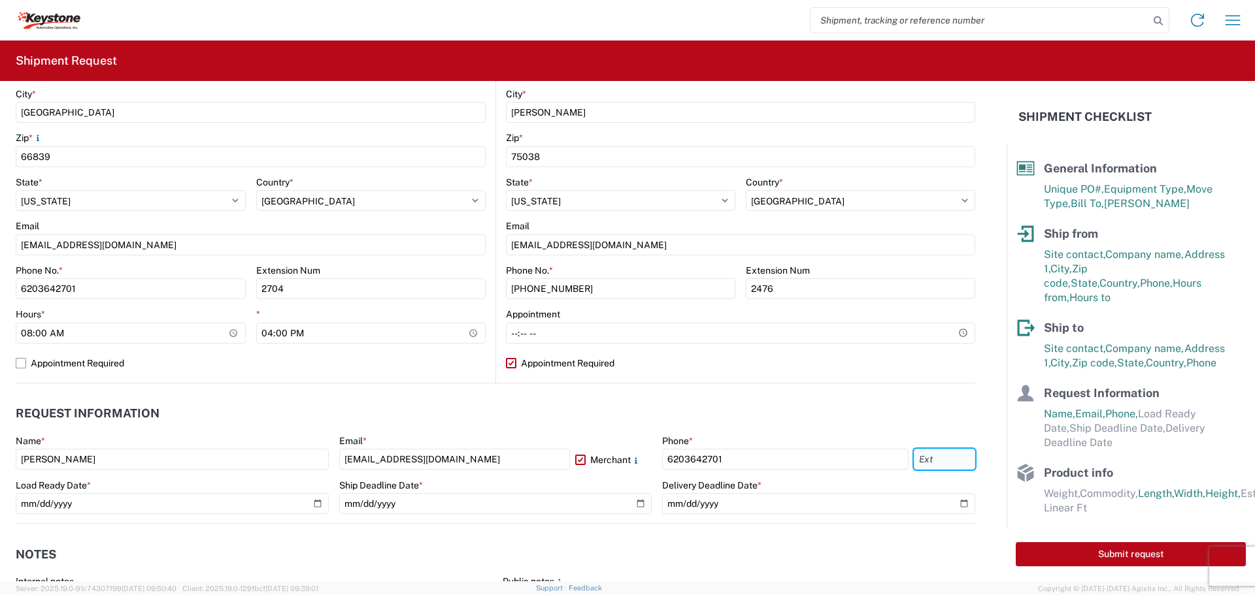
click at [949, 460] on input "text" at bounding box center [944, 459] width 61 height 21
type input "2704"
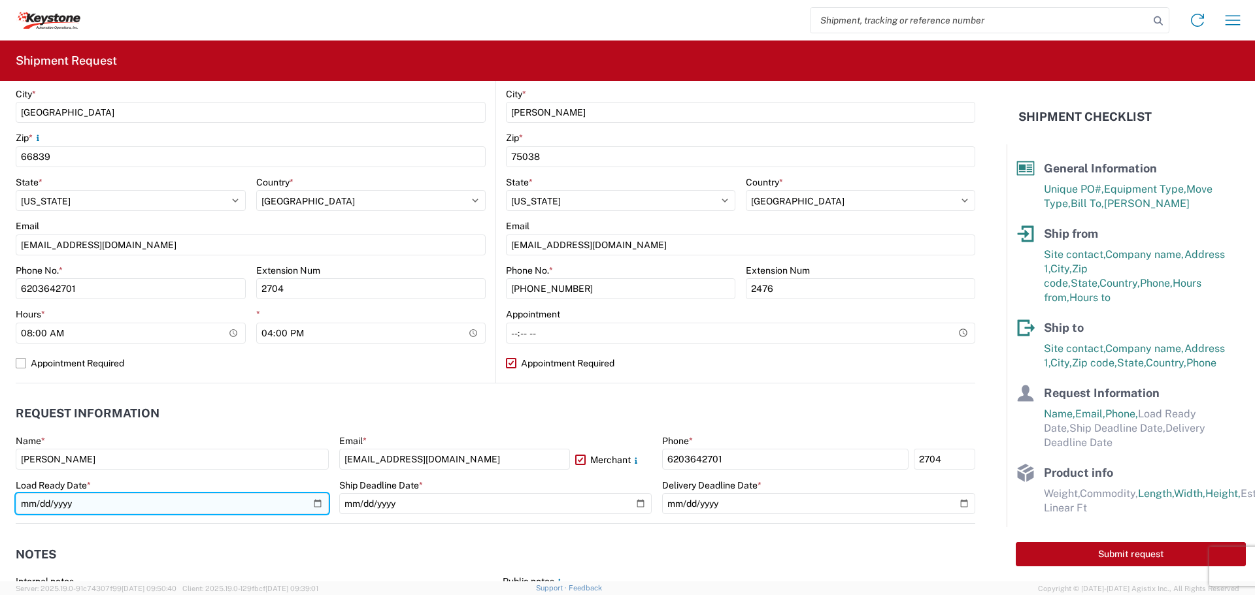
click at [312, 507] on input "date" at bounding box center [172, 503] width 313 height 21
type input "[DATE]"
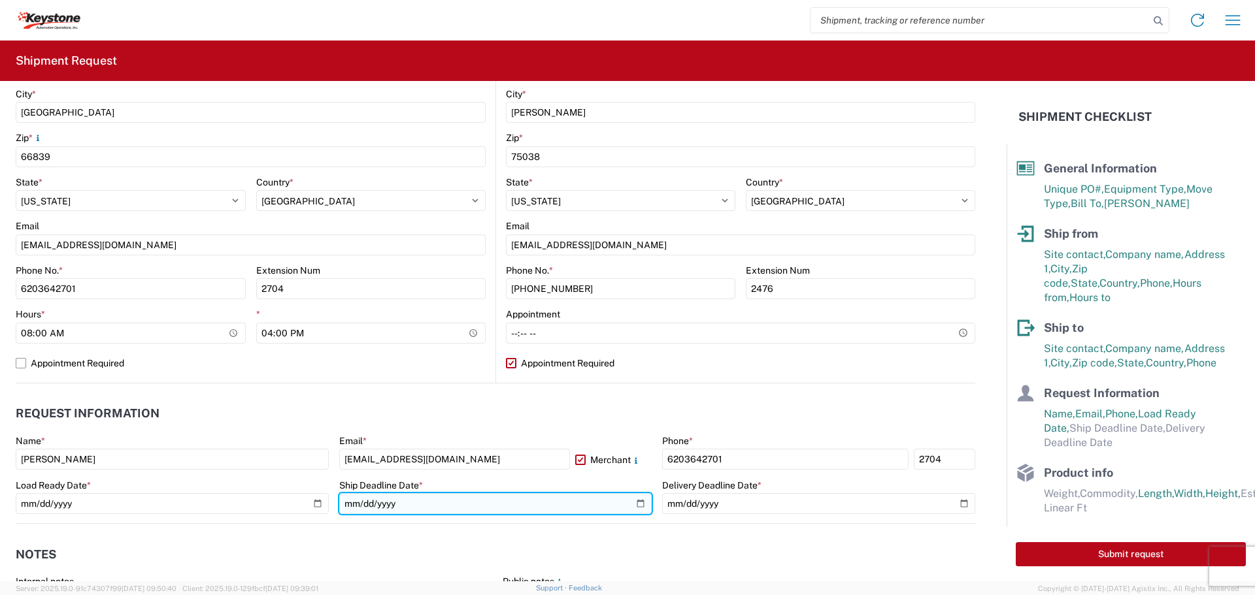
click at [638, 501] on input "date" at bounding box center [495, 503] width 313 height 21
type input "[DATE]"
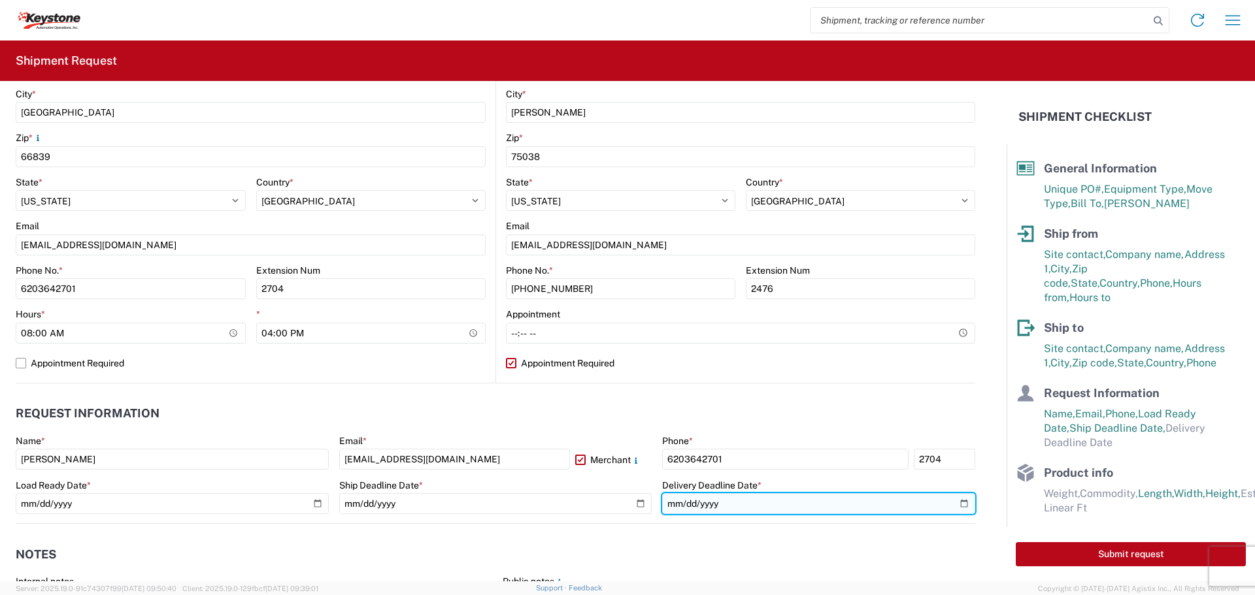
click at [954, 503] on input "date" at bounding box center [818, 503] width 313 height 21
type input "[DATE]"
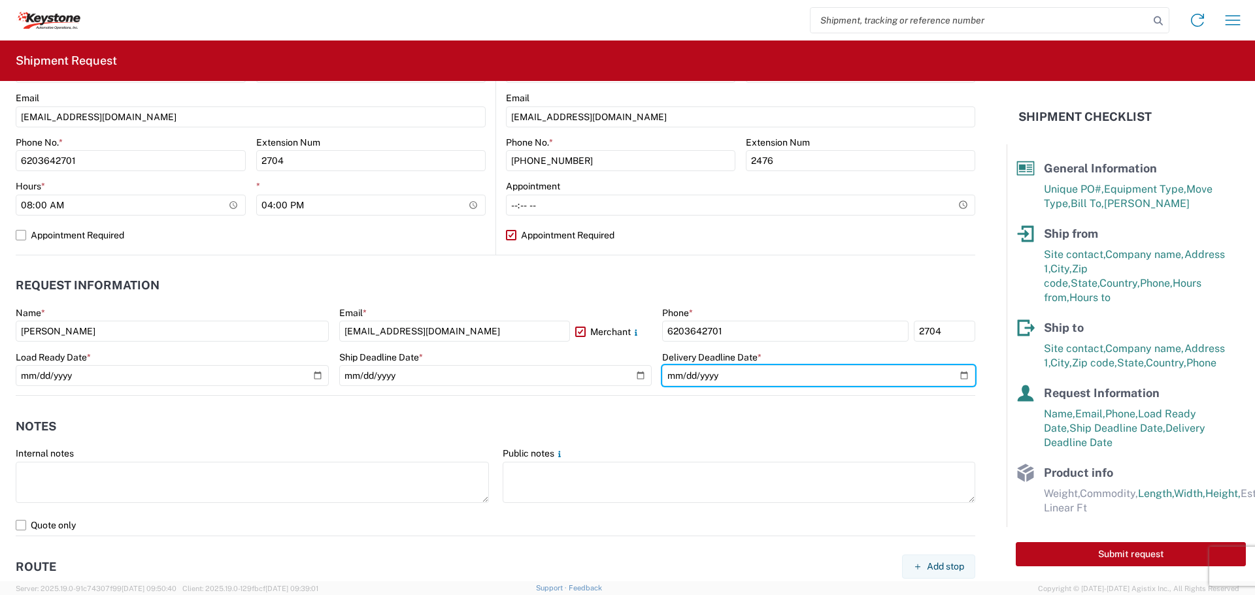
scroll to position [537, 0]
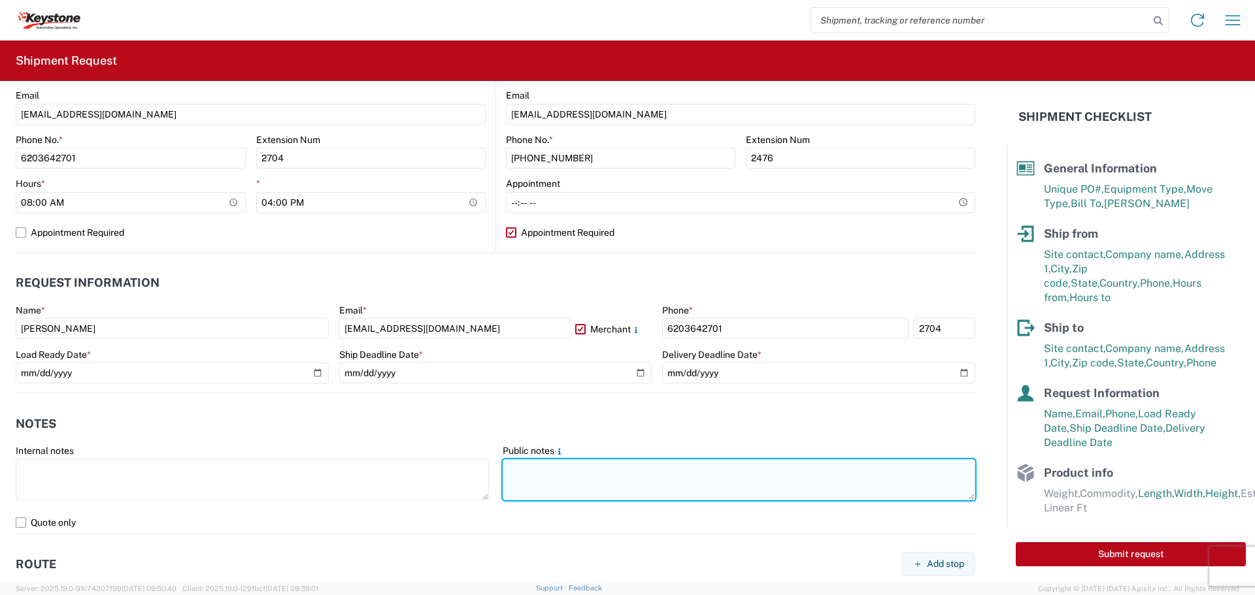
click at [523, 479] on textarea at bounding box center [739, 479] width 473 height 41
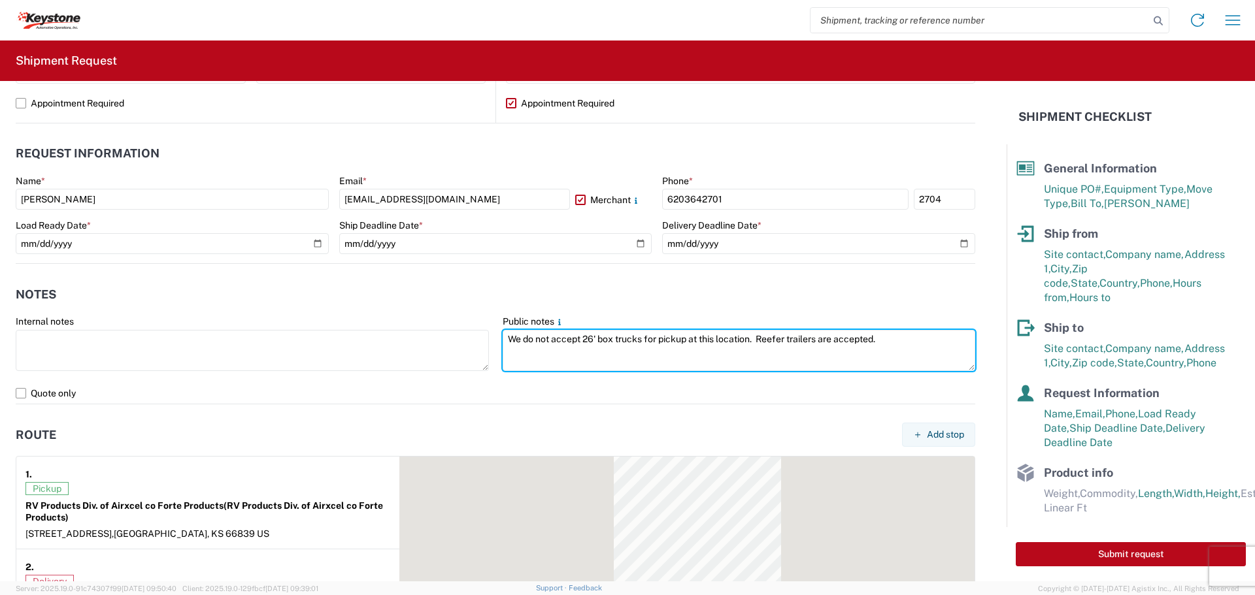
scroll to position [667, 0]
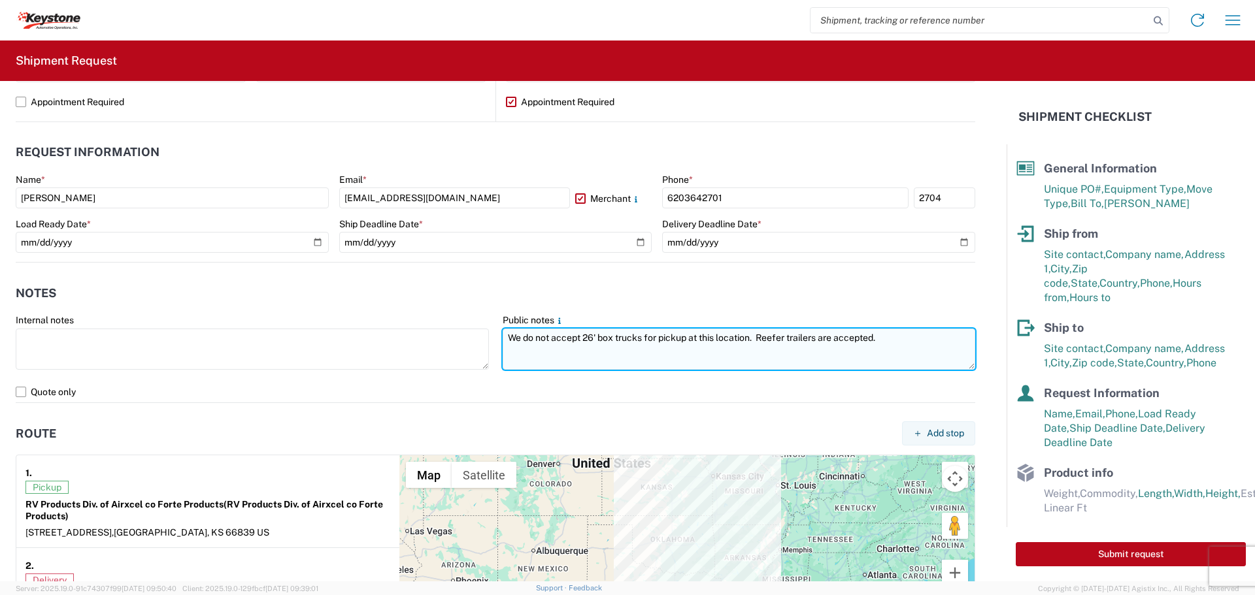
drag, startPoint x: 885, startPoint y: 338, endPoint x: 497, endPoint y: 356, distance: 388.6
click at [503, 356] on textarea "We do not accept 26' box trucks for pickup at this location. Reefer trailers ar…" at bounding box center [739, 349] width 473 height 41
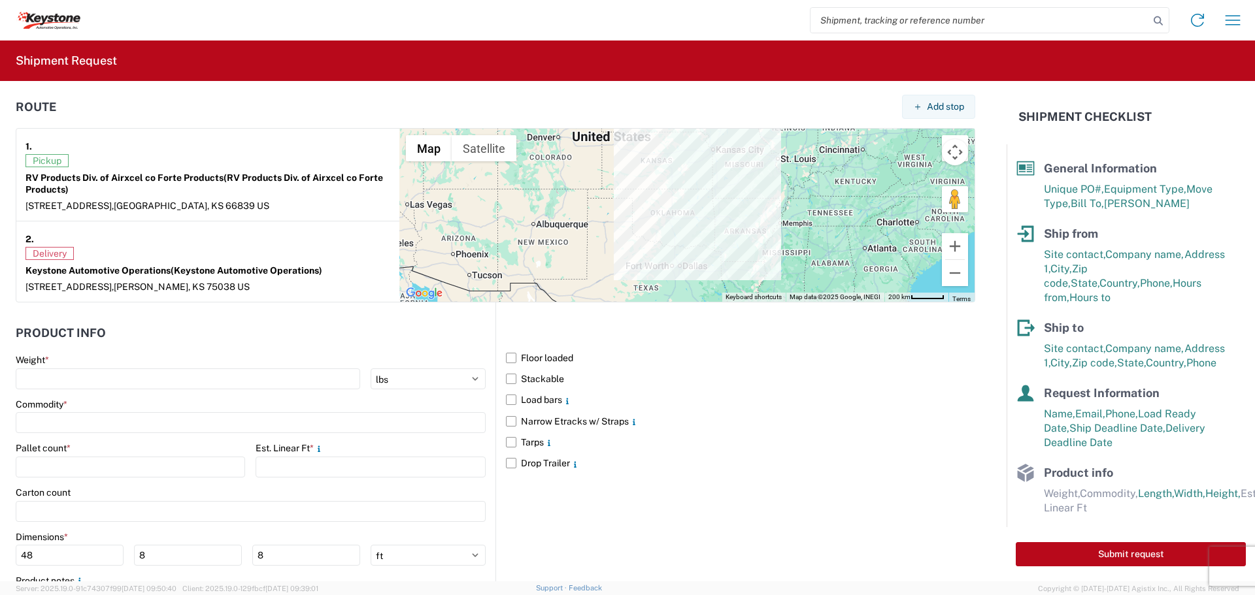
scroll to position [1079, 0]
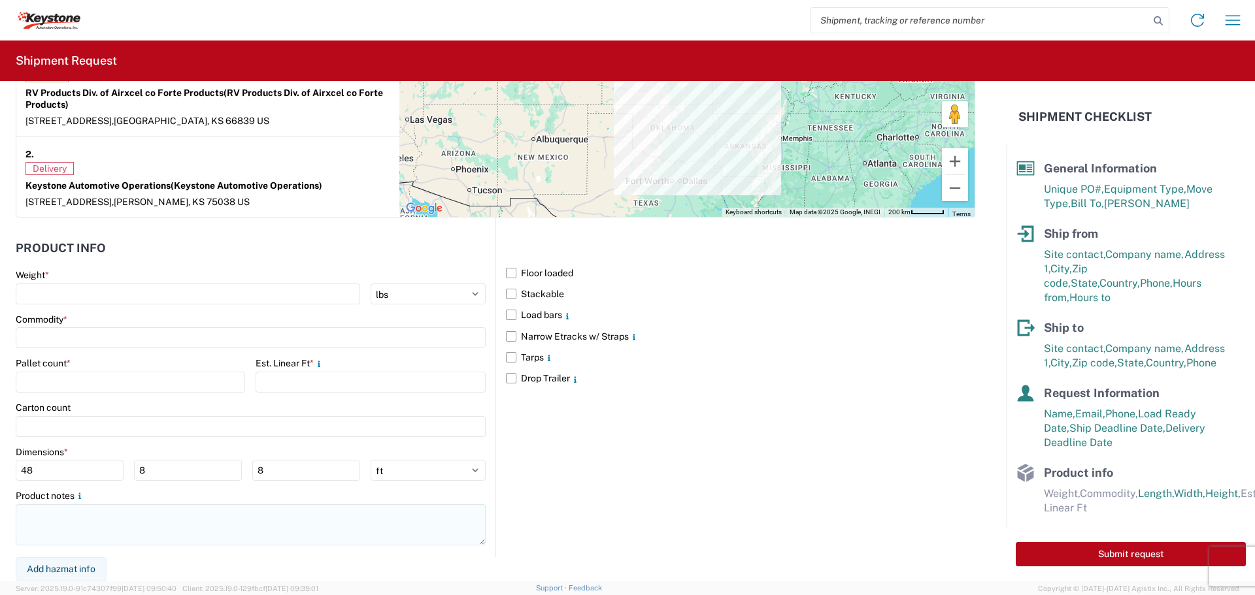
type textarea "We do not accept 26' box trucks for pickup at this location. Reefer trailers ar…"
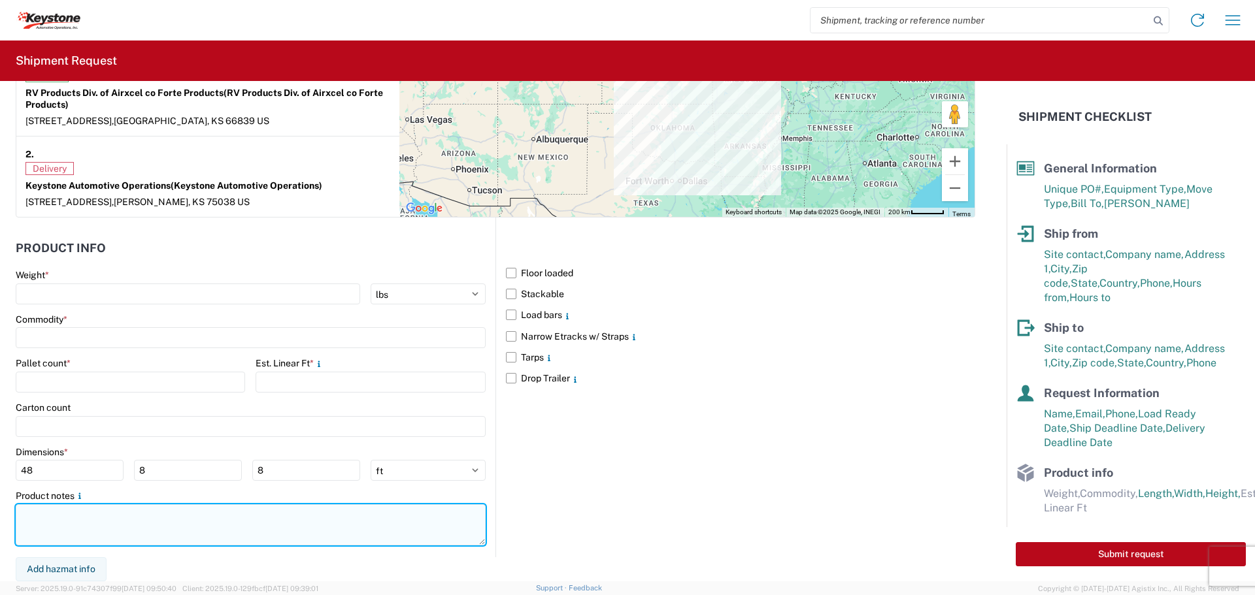
click at [32, 521] on textarea at bounding box center [251, 524] width 470 height 41
paste textarea "We do not accept 26' box trucks for pickup at this location. Reefer trailers ar…"
type textarea "We do not accept 26' box trucks for pickup at this location. Reefer trailers ar…"
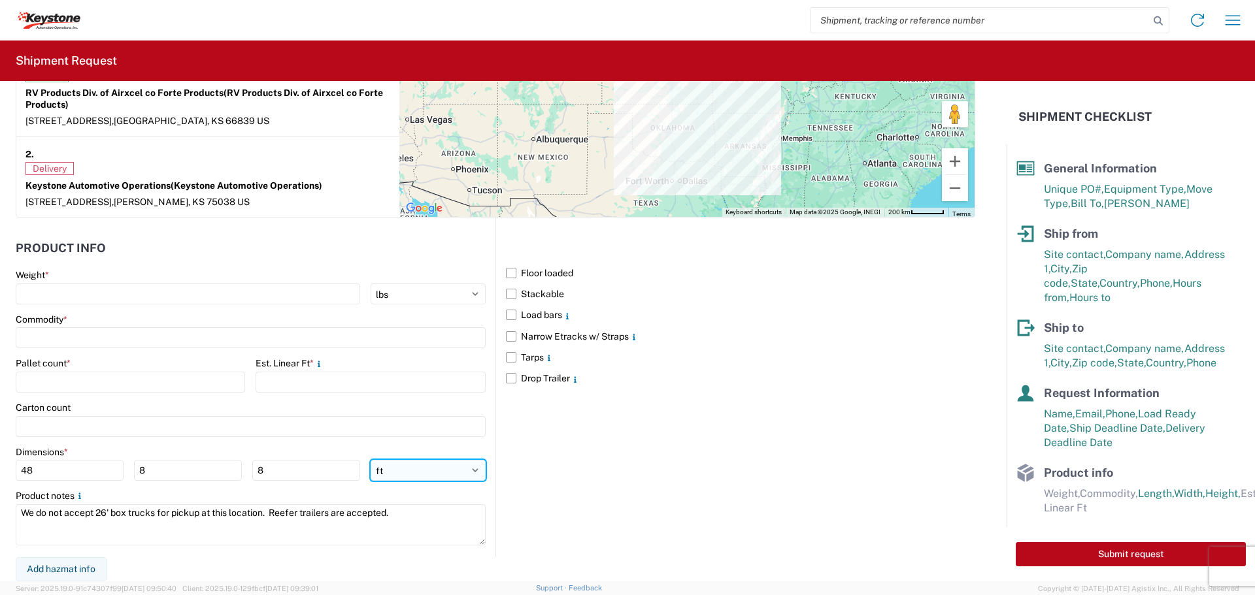
click at [416, 470] on select "ft in cm" at bounding box center [428, 470] width 115 height 21
select select "IN"
click at [371, 460] on select "ft in cm" at bounding box center [428, 470] width 115 height 21
type input "576"
type input "96"
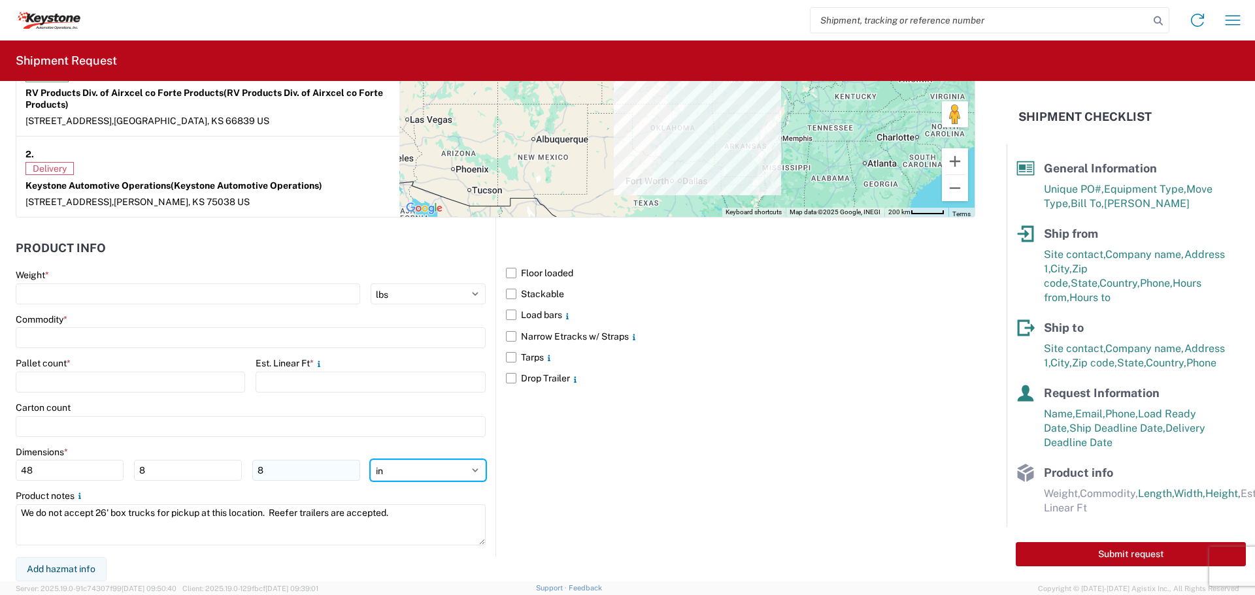
type input "96"
drag, startPoint x: 40, startPoint y: 471, endPoint x: 1, endPoint y: 467, distance: 38.8
click at [1, 467] on form "General Information Template PO# 2213441 Equipment Type * Select 53’ Dry Van Fl…" at bounding box center [503, 331] width 1006 height 501
type input "52"
type input "40"
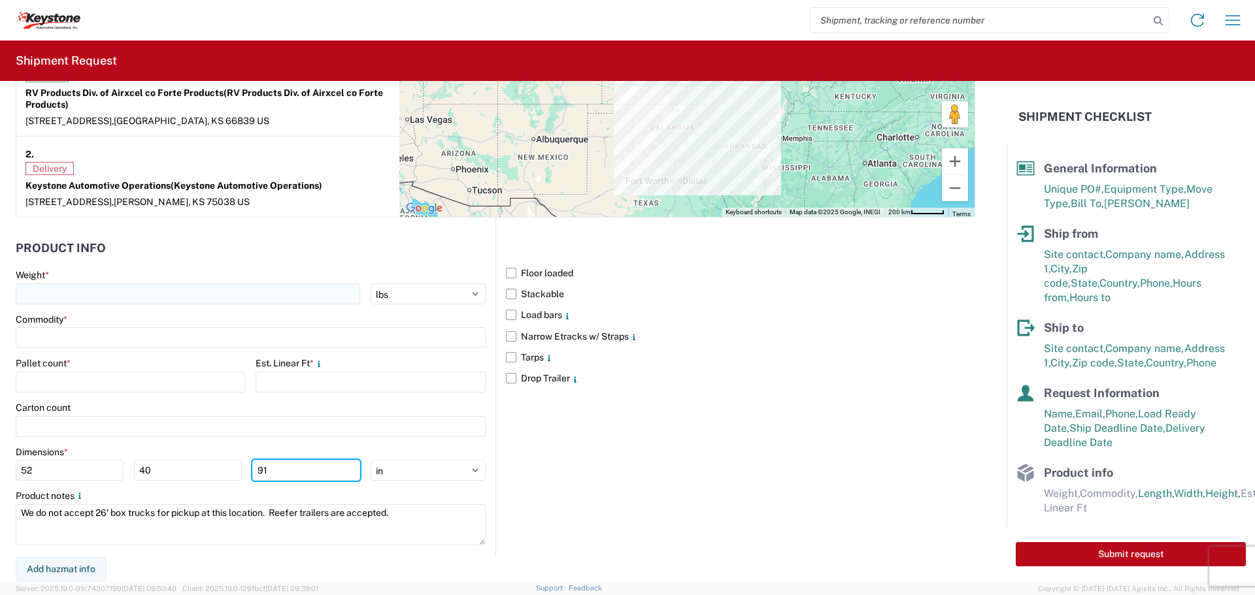
type input "91"
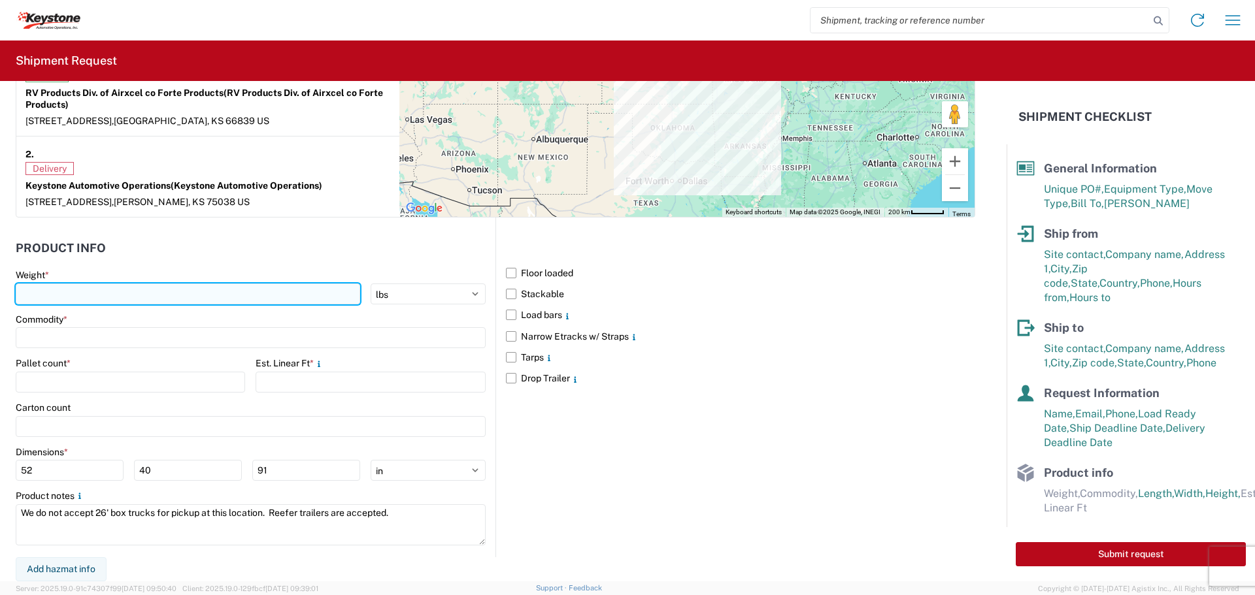
click at [58, 293] on input "number" at bounding box center [188, 294] width 344 height 21
type input "5381"
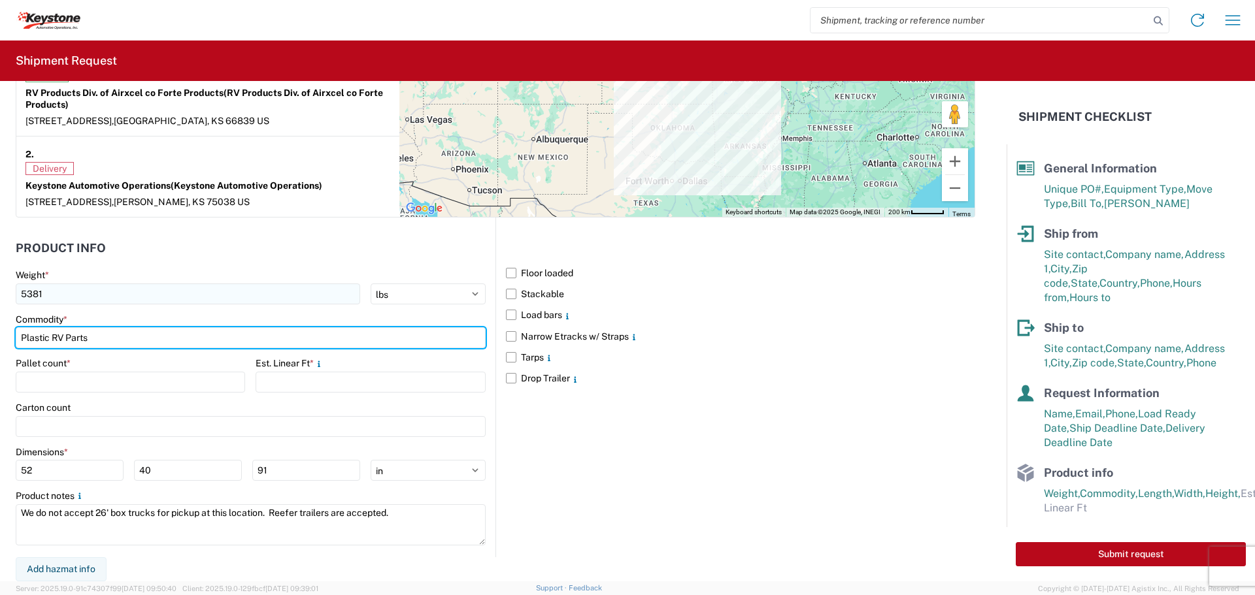
type input "Plastic RV Parts"
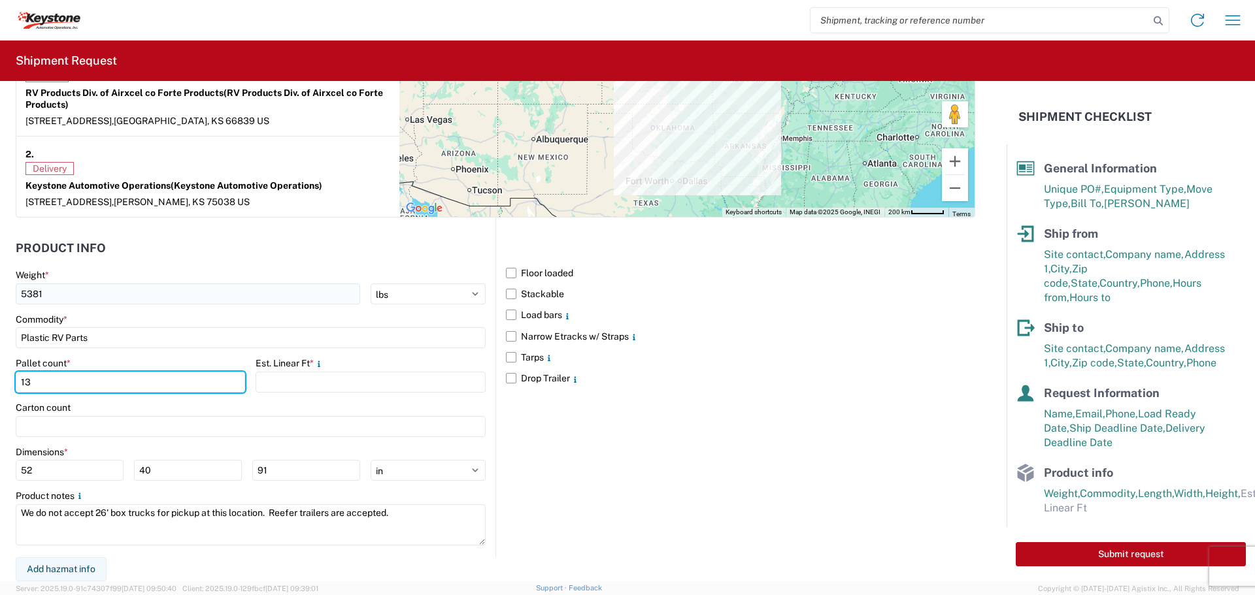
type input "13"
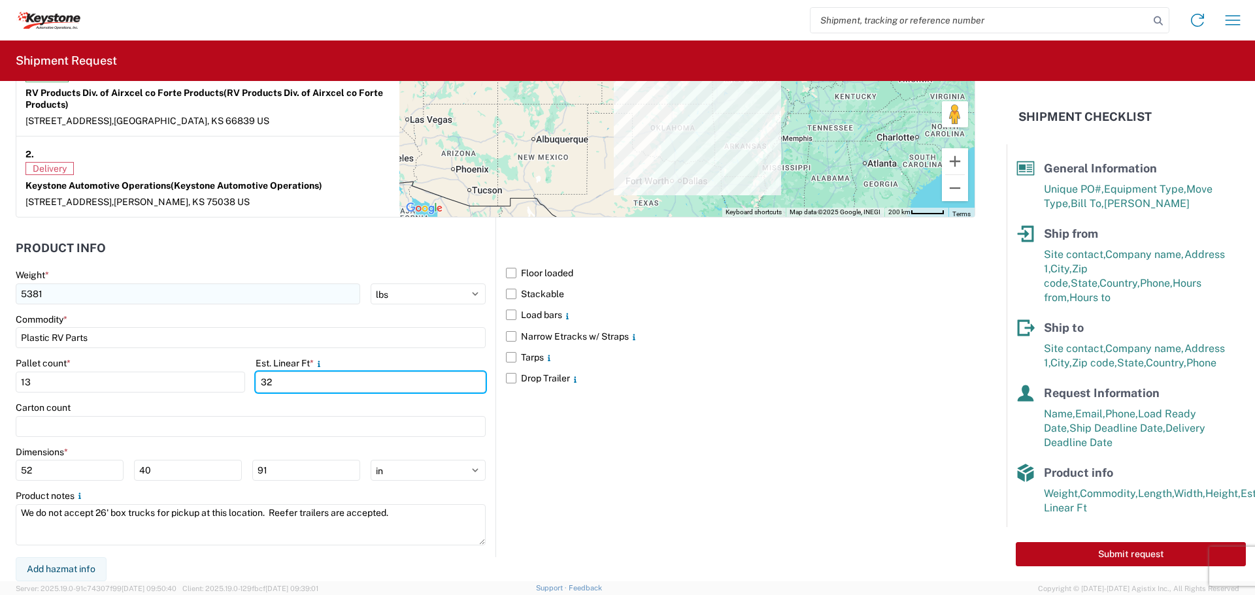
type input "32"
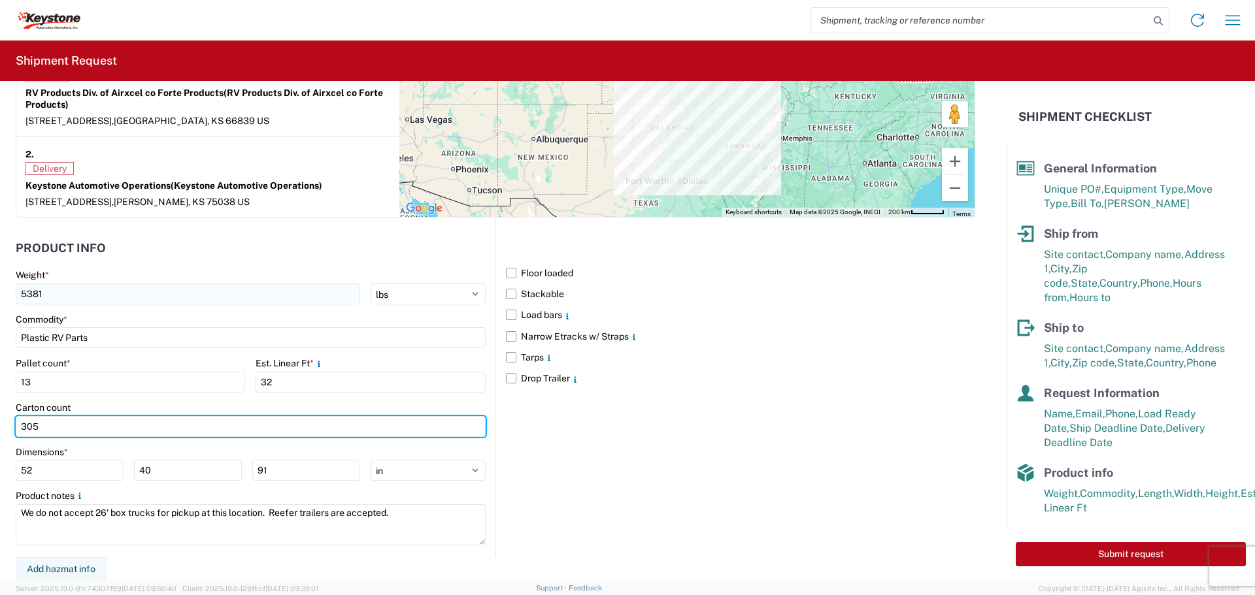
type input "305"
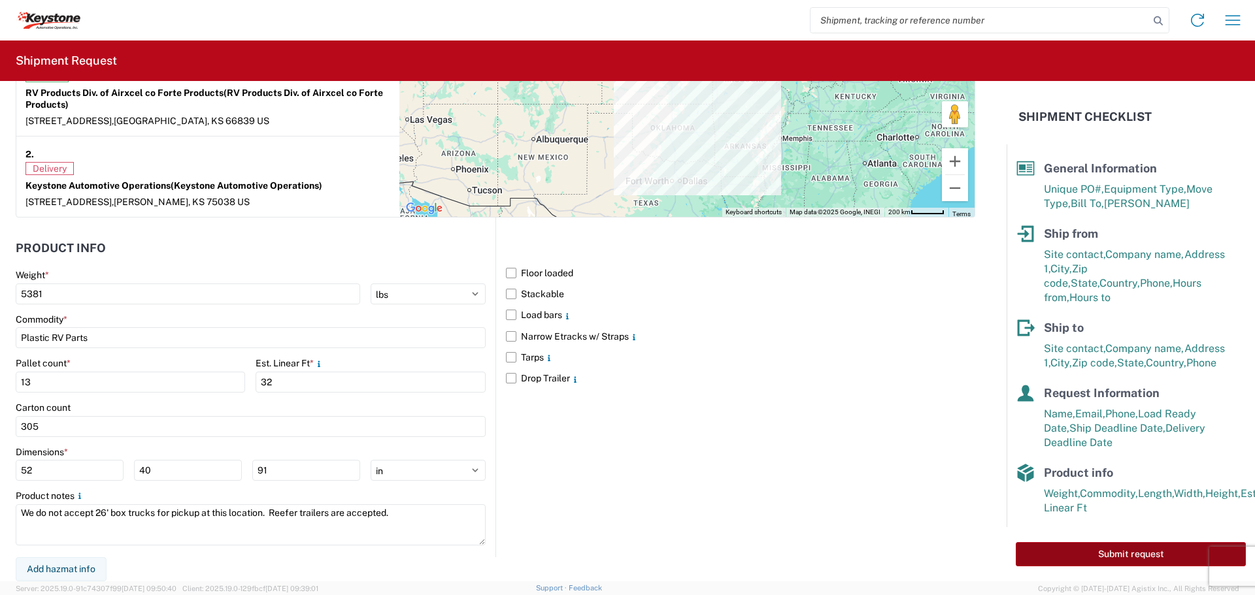
click at [1046, 557] on button "Submit request" at bounding box center [1130, 554] width 230 height 24
select select "KS"
select select "US"
